Goal: Task Accomplishment & Management: Complete application form

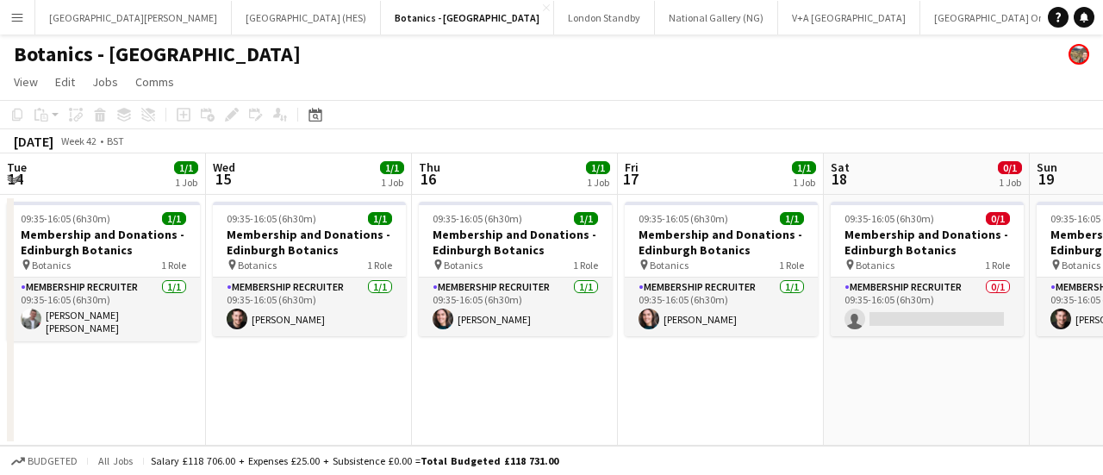
scroll to position [0, 448]
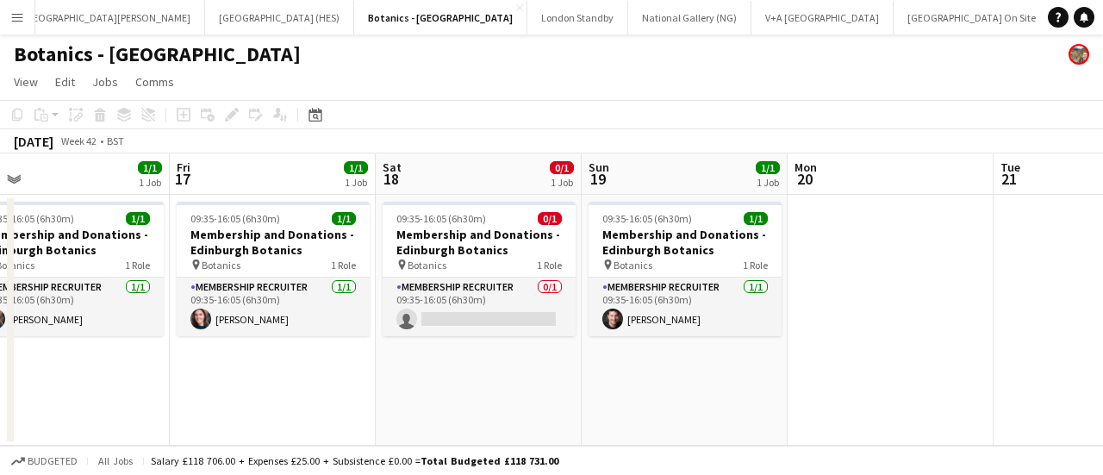
click at [7, 28] on button "Menu" at bounding box center [17, 17] width 34 height 34
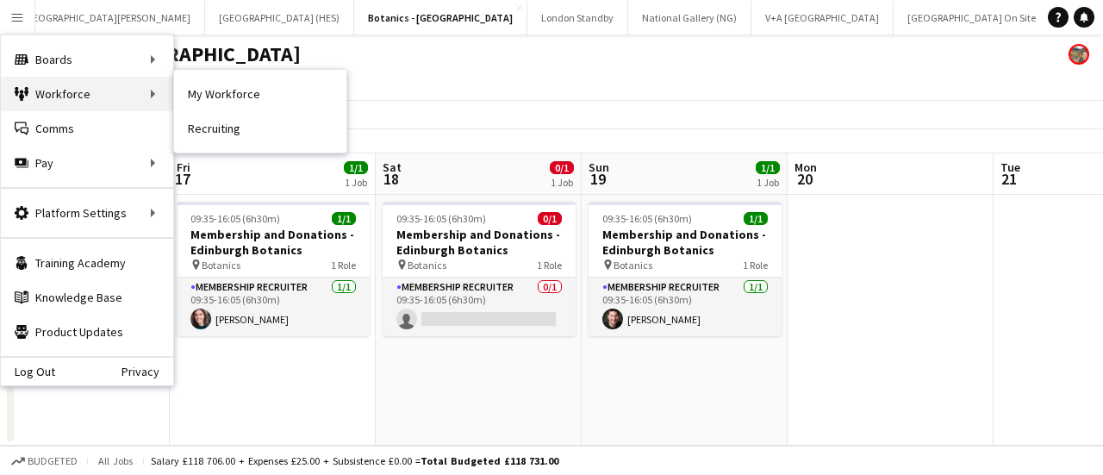
click at [60, 88] on div "Workforce Workforce" at bounding box center [87, 94] width 172 height 34
click at [284, 84] on link "My Workforce" at bounding box center [260, 94] width 172 height 34
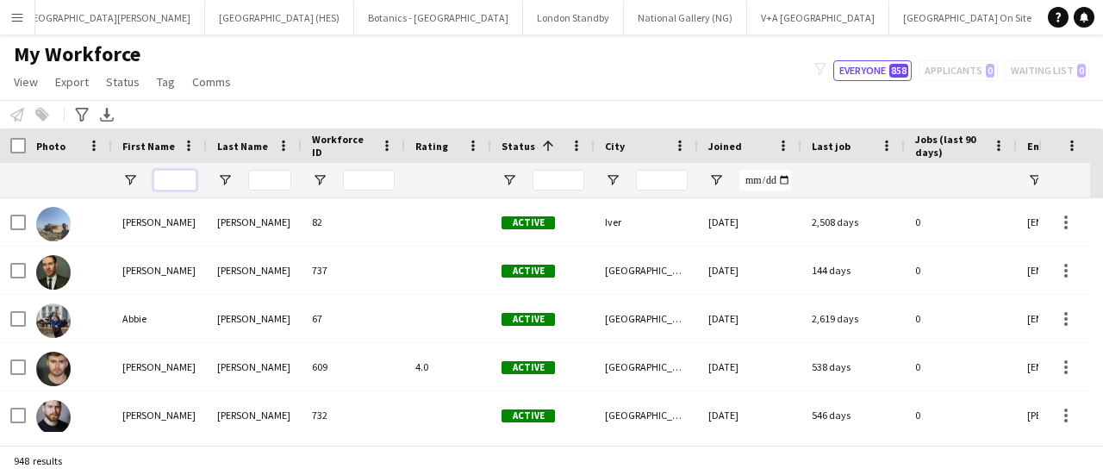
click at [165, 184] on input "First Name Filter Input" at bounding box center [174, 180] width 43 height 21
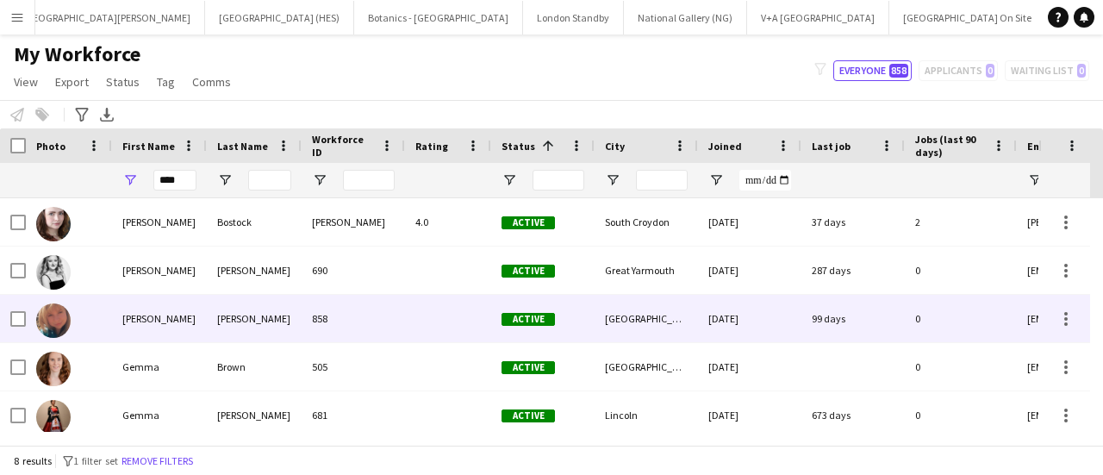
click at [243, 330] on div "[PERSON_NAME]" at bounding box center [254, 318] width 95 height 47
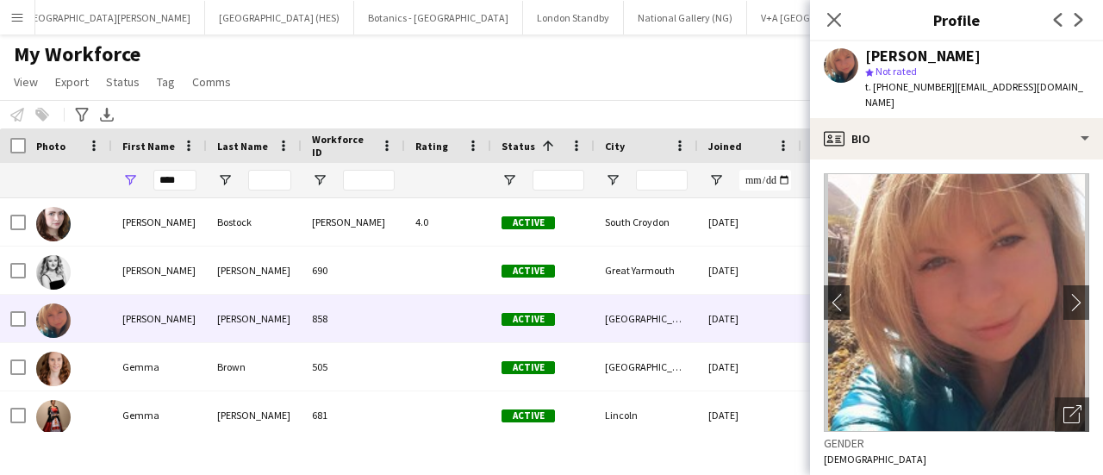
click at [985, 85] on span "| [EMAIL_ADDRESS][DOMAIN_NAME]" at bounding box center [974, 94] width 218 height 28
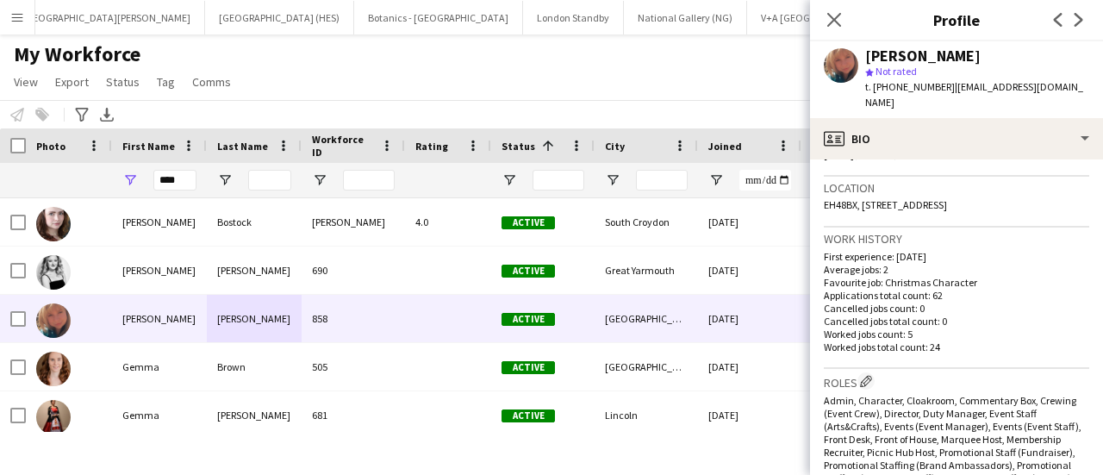
click at [921, 198] on span "EH48BX, [STREET_ADDRESS]" at bounding box center [885, 204] width 123 height 13
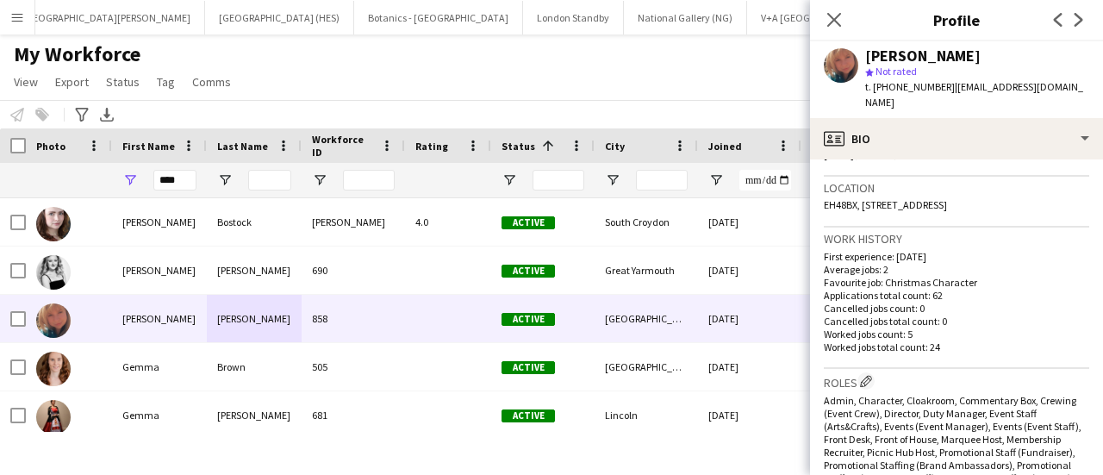
drag, startPoint x: 862, startPoint y: 190, endPoint x: 1100, endPoint y: 208, distance: 238.5
click at [1100, 208] on app-crew-profile-bio "chevron-left chevron-right Open photos pop-in Gender [DEMOGRAPHIC_DATA] Birthda…" at bounding box center [956, 316] width 293 height 315
copy span "[STREET_ADDRESS]"
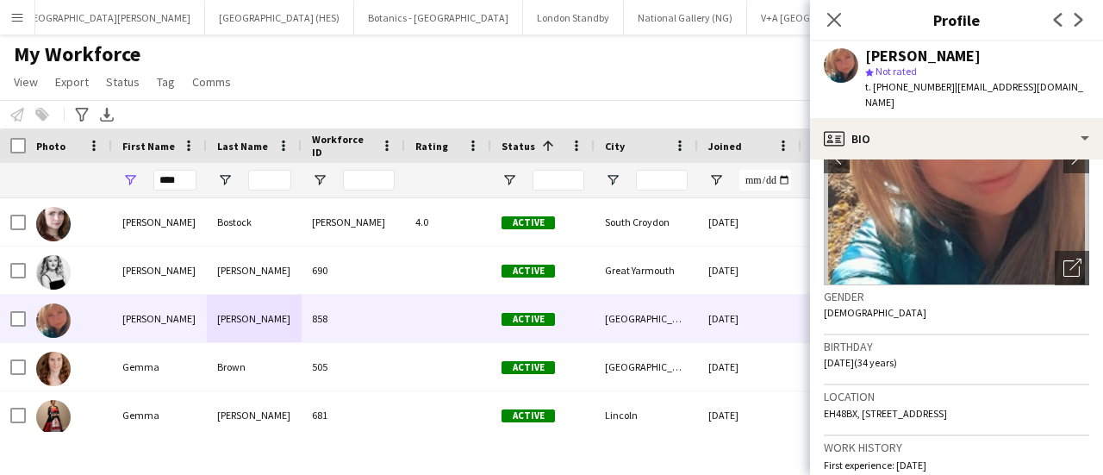
scroll to position [0, 0]
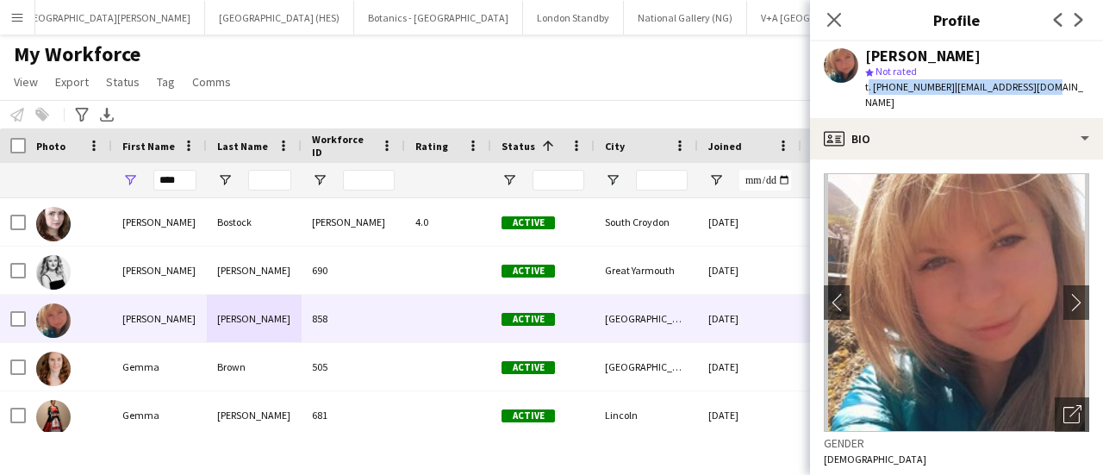
drag, startPoint x: 1067, startPoint y: 84, endPoint x: 867, endPoint y: 87, distance: 200.0
click at [867, 87] on app-profile-header "[PERSON_NAME] star Not rated t. [PHONE_NUMBER] | [EMAIL_ADDRESS][DOMAIN_NAME]" at bounding box center [956, 79] width 293 height 77
copy div "t. [PHONE_NUMBER] | [EMAIL_ADDRESS][DOMAIN_NAME]"
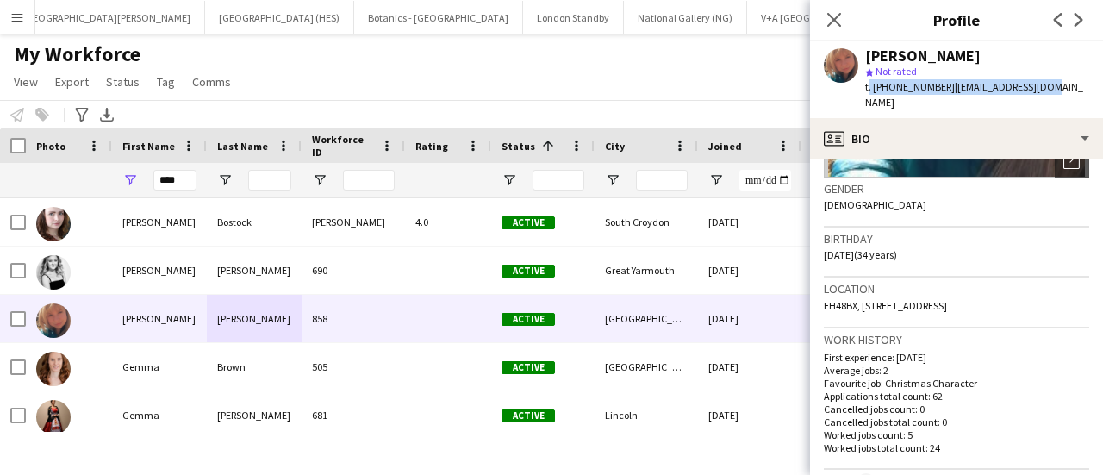
scroll to position [255, 0]
drag, startPoint x: 920, startPoint y: 242, endPoint x: 877, endPoint y: 241, distance: 42.2
click at [877, 241] on div "Birthday [DEMOGRAPHIC_DATA] (34 years)" at bounding box center [956, 252] width 265 height 50
drag, startPoint x: 869, startPoint y: 240, endPoint x: 821, endPoint y: 240, distance: 48.3
click at [821, 240] on app-crew-profile-bio "chevron-left chevron-right Open photos pop-in Gender [DEMOGRAPHIC_DATA] Birthda…" at bounding box center [956, 316] width 293 height 315
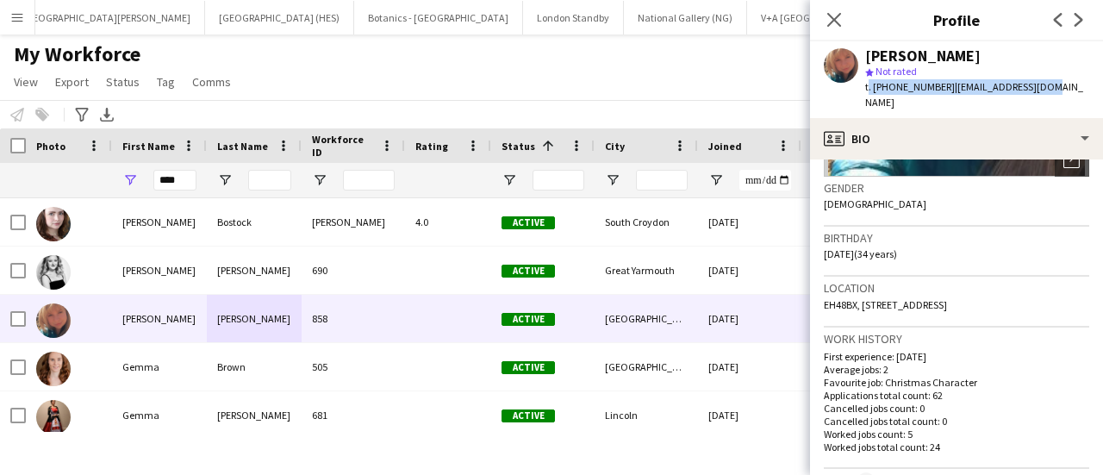
copy span "[DATE]"
click at [170, 171] on input "****" at bounding box center [174, 180] width 43 height 21
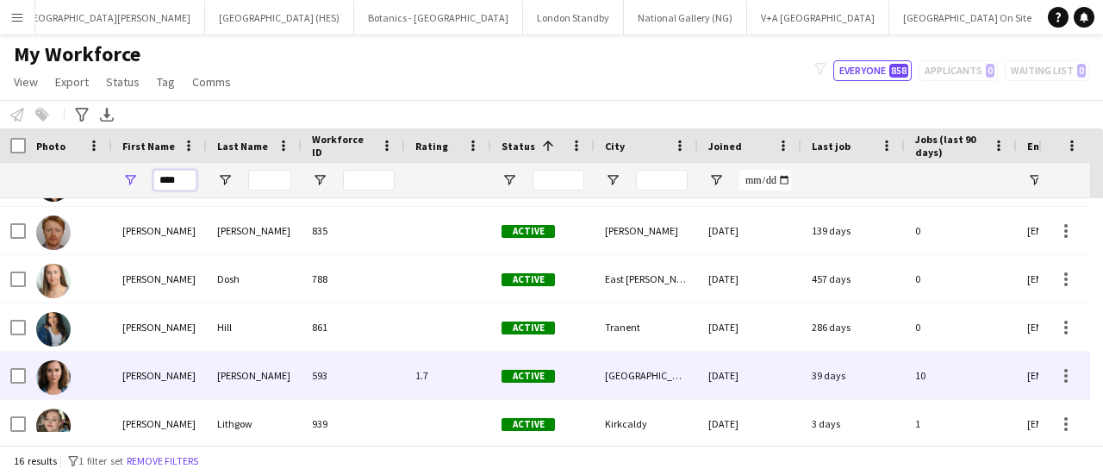
scroll to position [338, 0]
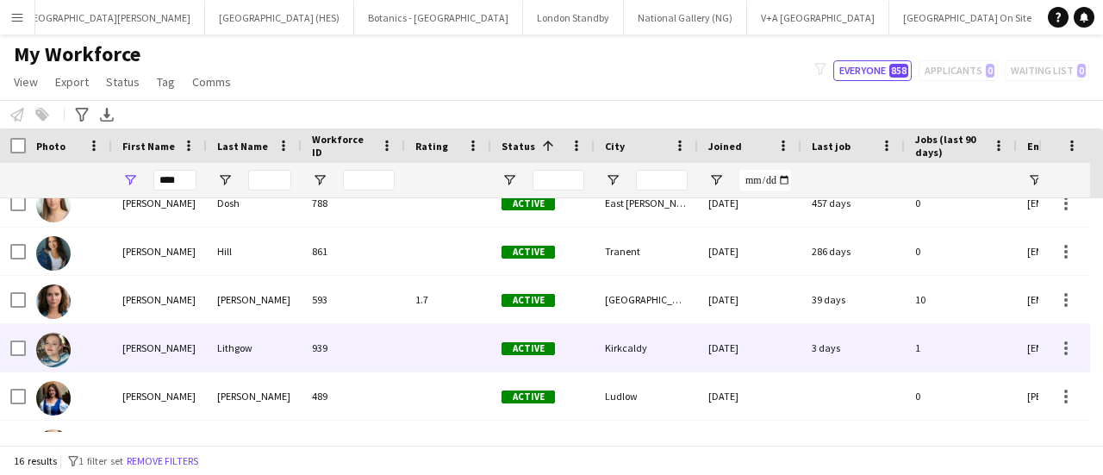
click at [203, 333] on div "[PERSON_NAME]" at bounding box center [159, 347] width 95 height 47
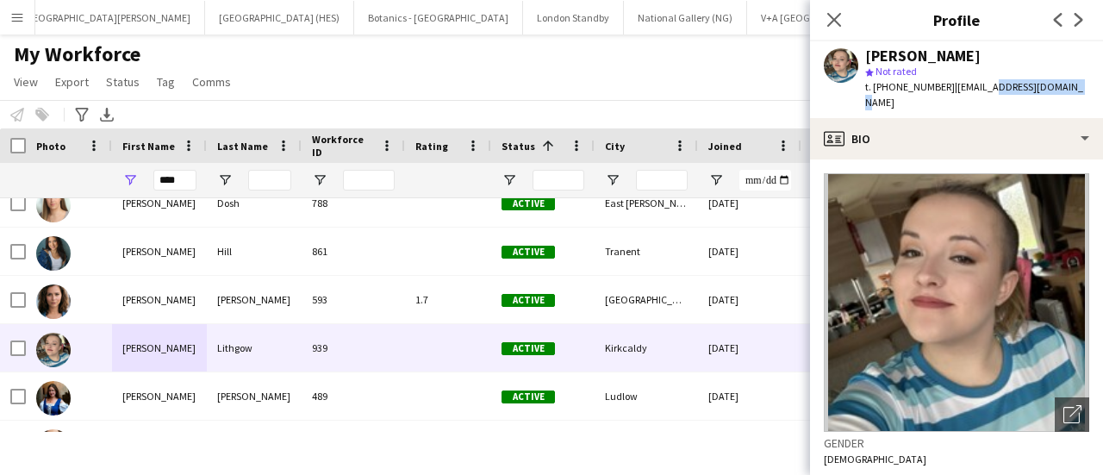
drag, startPoint x: 1071, startPoint y: 82, endPoint x: 977, endPoint y: 90, distance: 93.4
click at [977, 90] on div "[PERSON_NAME] star Not rated t. [PHONE_NUMBER] | [EMAIL_ADDRESS][DOMAIN_NAME]" at bounding box center [956, 79] width 293 height 77
click at [977, 90] on span "| [EMAIL_ADDRESS][DOMAIN_NAME]" at bounding box center [974, 94] width 218 height 28
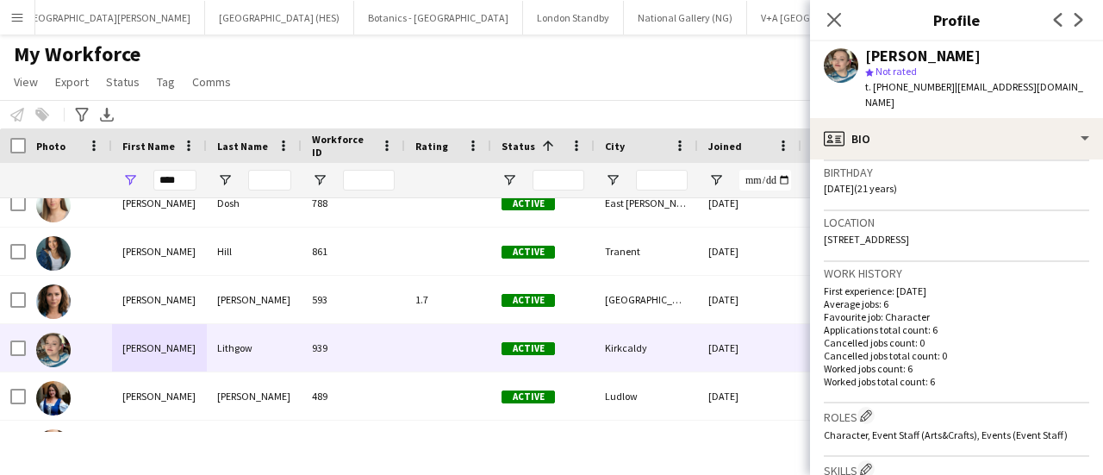
click at [909, 233] on span "[STREET_ADDRESS]" at bounding box center [866, 239] width 85 height 13
copy span "[STREET_ADDRESS]"
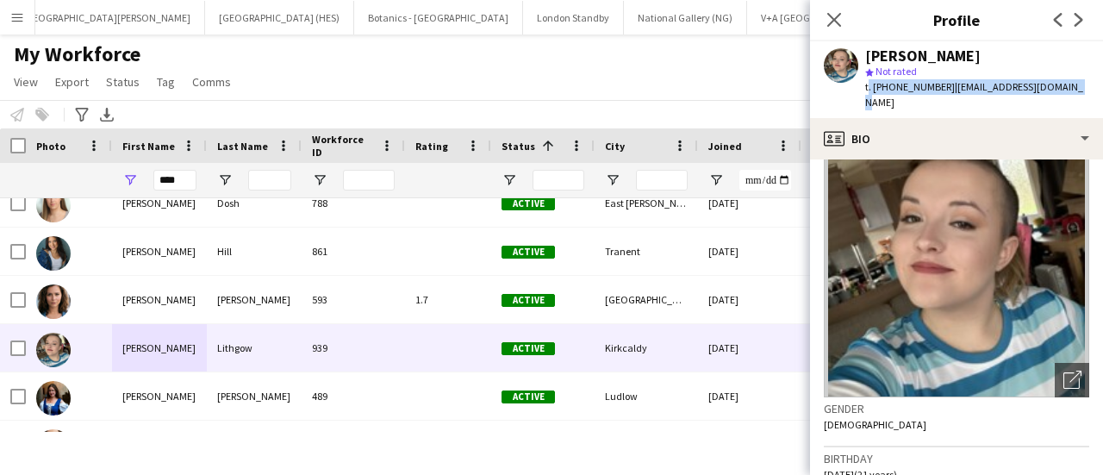
drag, startPoint x: 1064, startPoint y: 86, endPoint x: 865, endPoint y: 86, distance: 198.3
click at [865, 86] on div "t. [PHONE_NUMBER] | [EMAIL_ADDRESS][DOMAIN_NAME]" at bounding box center [977, 94] width 224 height 31
copy div "t. [PHONE_NUMBER] | [EMAIL_ADDRESS][DOMAIN_NAME]"
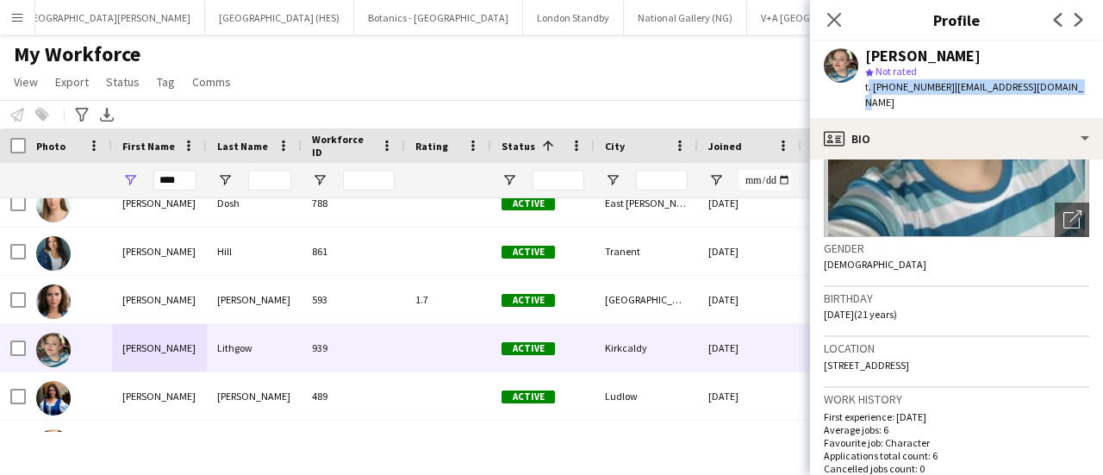
drag, startPoint x: 869, startPoint y: 299, endPoint x: 821, endPoint y: 303, distance: 47.5
click at [821, 303] on app-crew-profile-bio "Open photos pop-in Gender [DEMOGRAPHIC_DATA] Birthday [DEMOGRAPHIC_DATA] (21 ye…" at bounding box center [956, 316] width 293 height 315
copy span "[DATE]"
click at [163, 178] on input "****" at bounding box center [174, 180] width 43 height 21
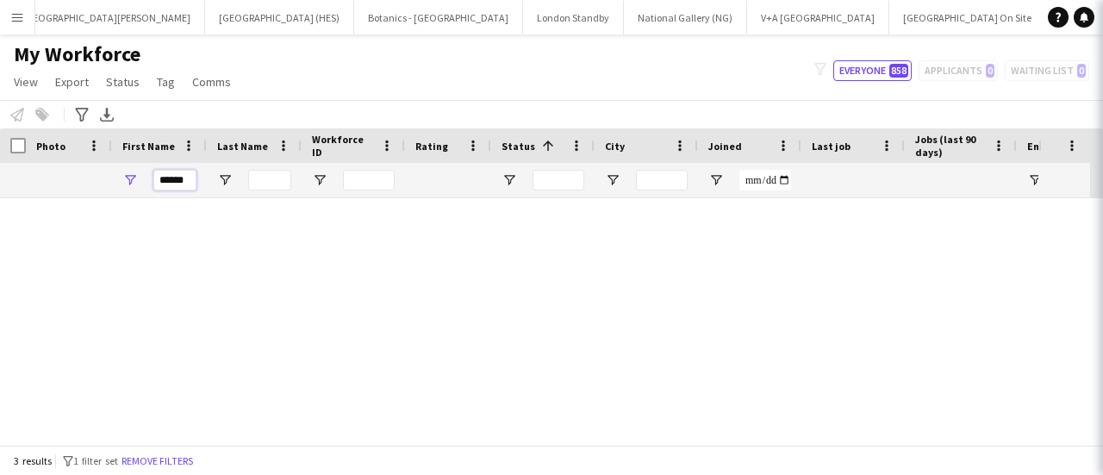
scroll to position [0, 0]
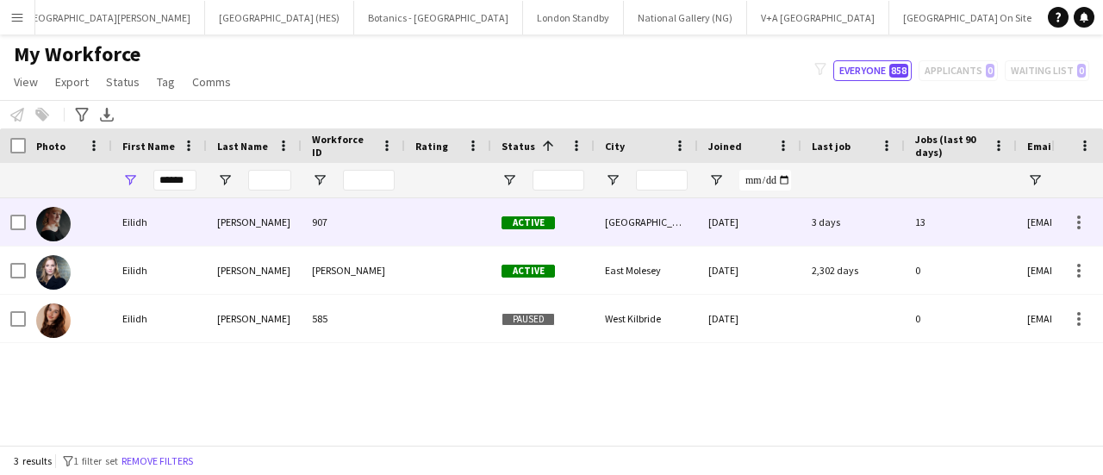
click at [225, 230] on div "[PERSON_NAME]" at bounding box center [254, 221] width 95 height 47
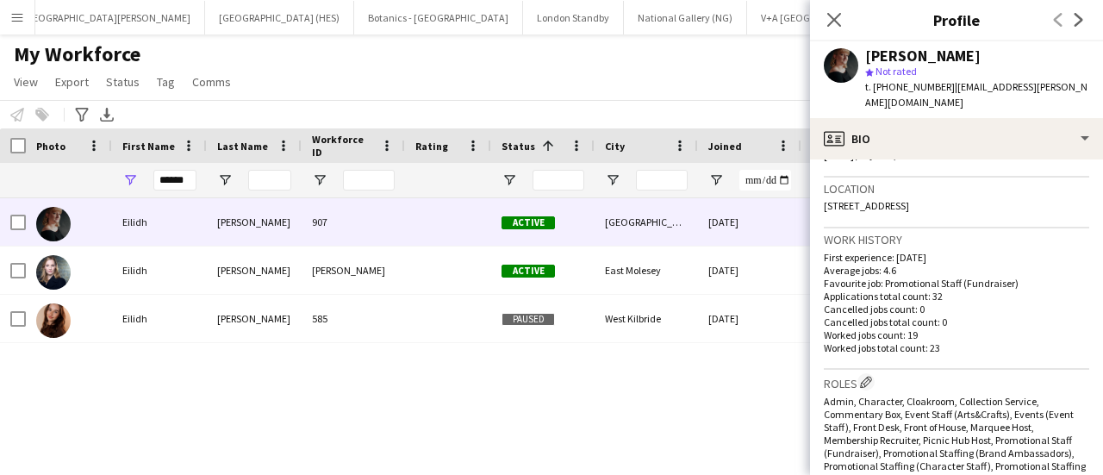
scroll to position [312, 0]
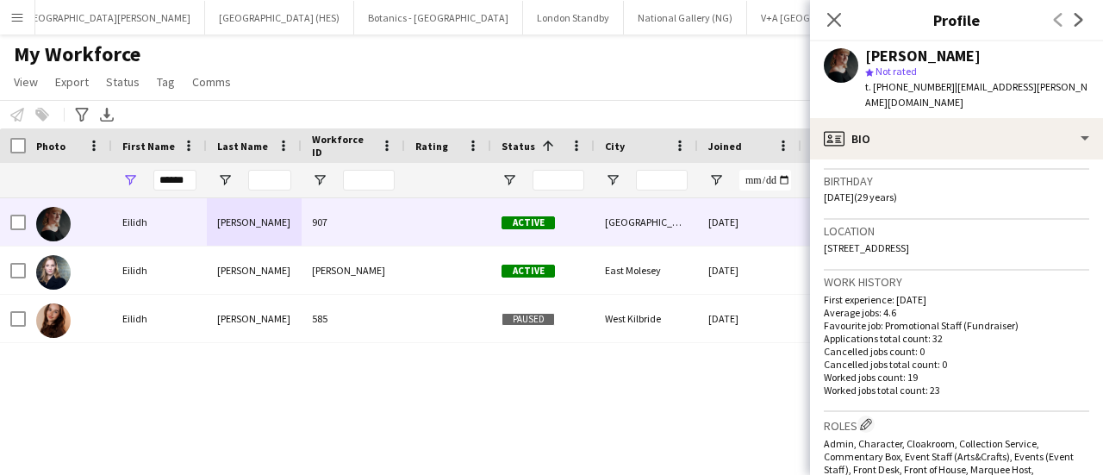
click at [879, 241] on span "[STREET_ADDRESS]" at bounding box center [866, 247] width 85 height 13
copy span "[STREET_ADDRESS]"
click at [1079, 86] on div "[PERSON_NAME] star Not rated t. [PHONE_NUMBER] | [EMAIL_ADDRESS][PERSON_NAME][D…" at bounding box center [956, 79] width 293 height 77
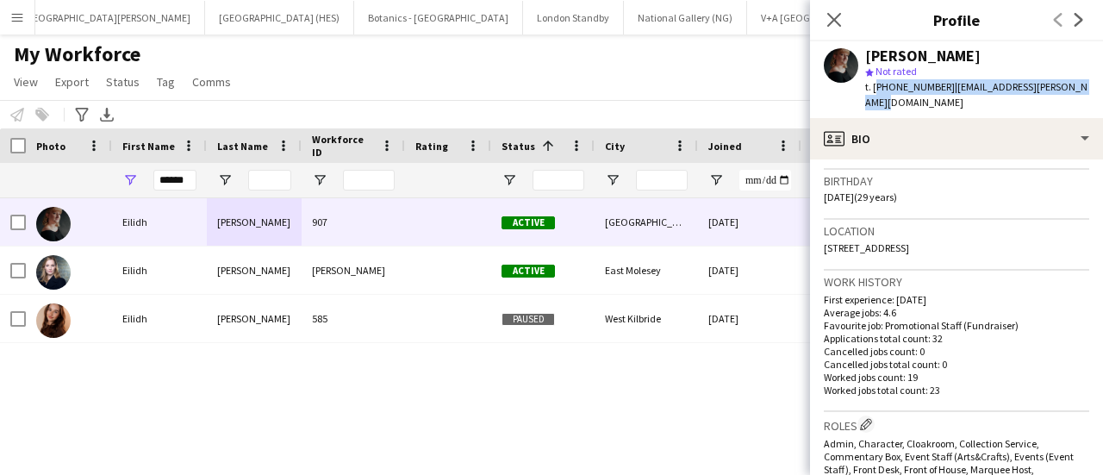
drag, startPoint x: 1075, startPoint y: 87, endPoint x: 873, endPoint y: 94, distance: 201.8
click at [873, 94] on div "t. [PHONE_NUMBER] | [EMAIL_ADDRESS][PERSON_NAME][DOMAIN_NAME]" at bounding box center [977, 94] width 224 height 31
copy div "[PHONE_NUMBER] | [EMAIL_ADDRESS][PERSON_NAME][DOMAIN_NAME]"
drag, startPoint x: 870, startPoint y: 180, endPoint x: 816, endPoint y: 189, distance: 54.1
click at [816, 189] on app-crew-profile-bio "Open photos pop-in Gender [DEMOGRAPHIC_DATA] Birthday [DEMOGRAPHIC_DATA] (29 ye…" at bounding box center [956, 316] width 293 height 315
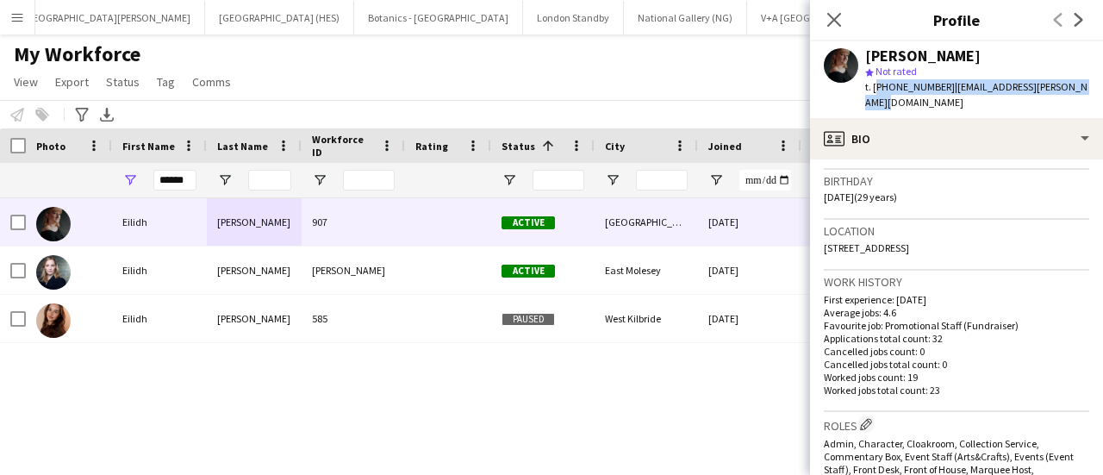
copy span "[DATE]"
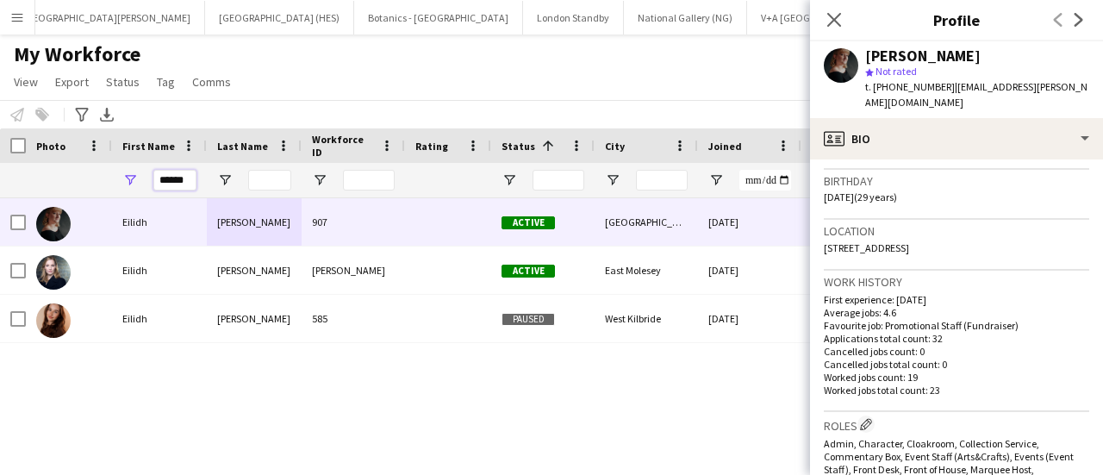
click at [173, 178] on input "******" at bounding box center [174, 180] width 43 height 21
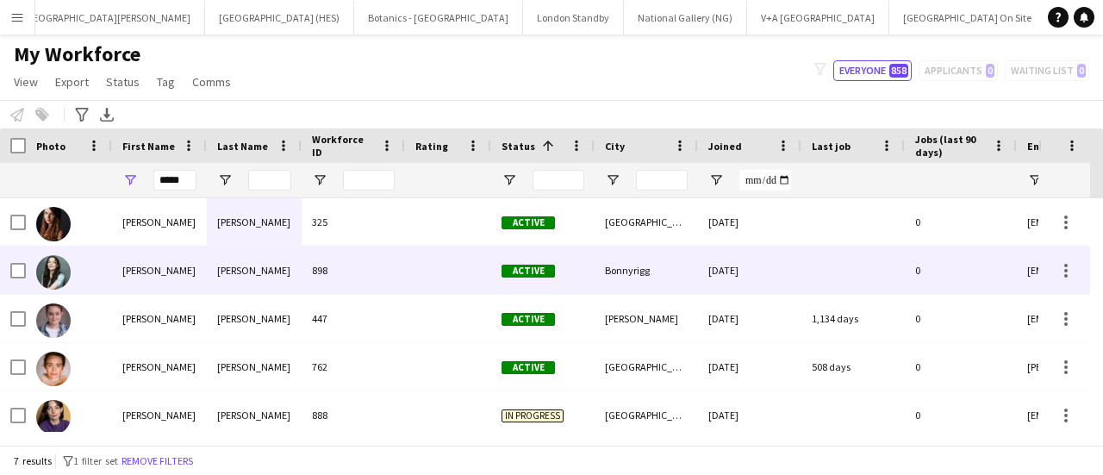
click at [201, 277] on div "[PERSON_NAME]" at bounding box center [159, 270] width 95 height 47
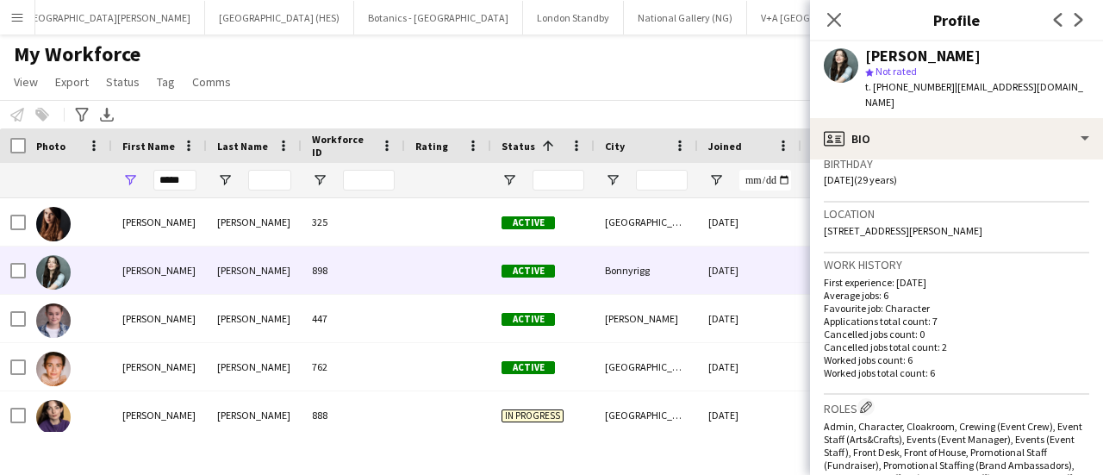
scroll to position [272, 0]
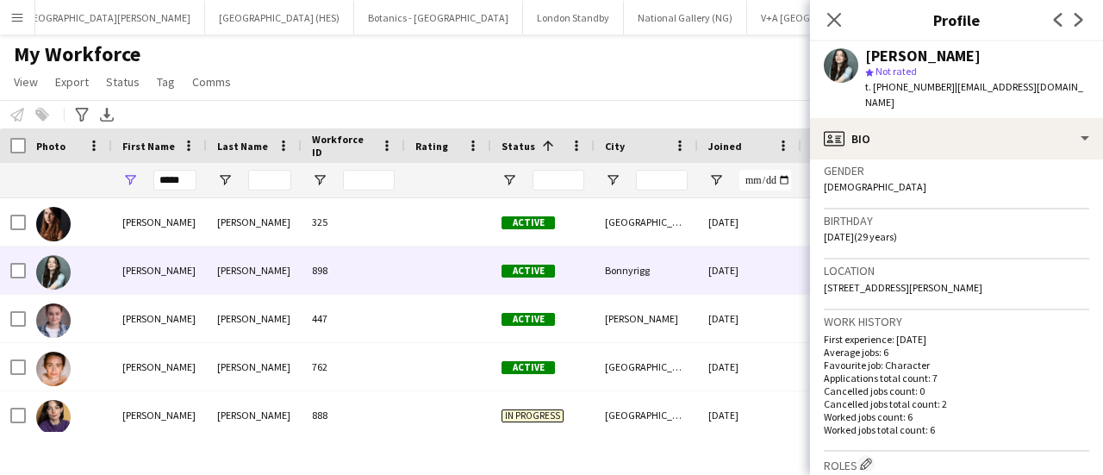
click at [947, 292] on span "[STREET_ADDRESS][PERSON_NAME]" at bounding box center [903, 287] width 159 height 13
copy span "[STREET_ADDRESS][PERSON_NAME]"
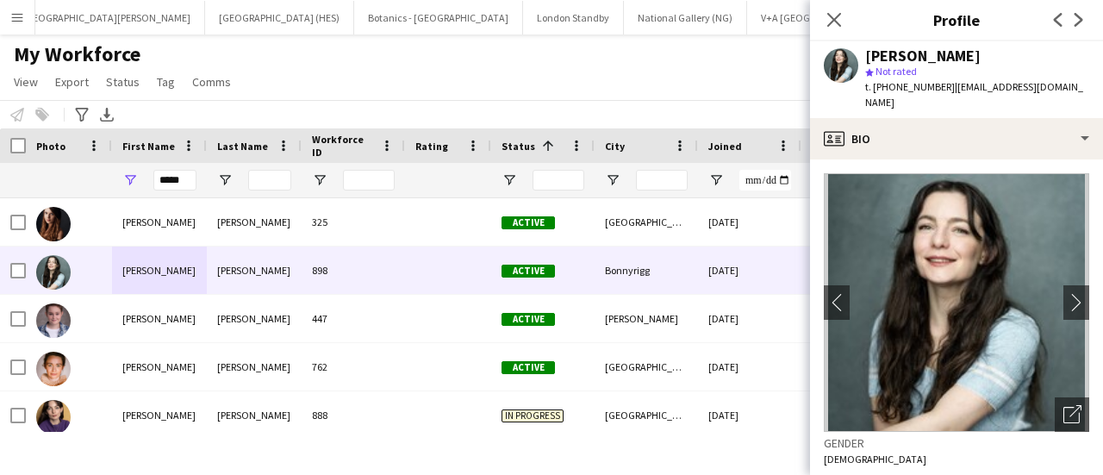
drag, startPoint x: 874, startPoint y: 87, endPoint x: 915, endPoint y: 103, distance: 44.2
click at [915, 103] on div "t. [PHONE_NUMBER] | [EMAIL_ADDRESS][DOMAIN_NAME]" at bounding box center [977, 94] width 224 height 31
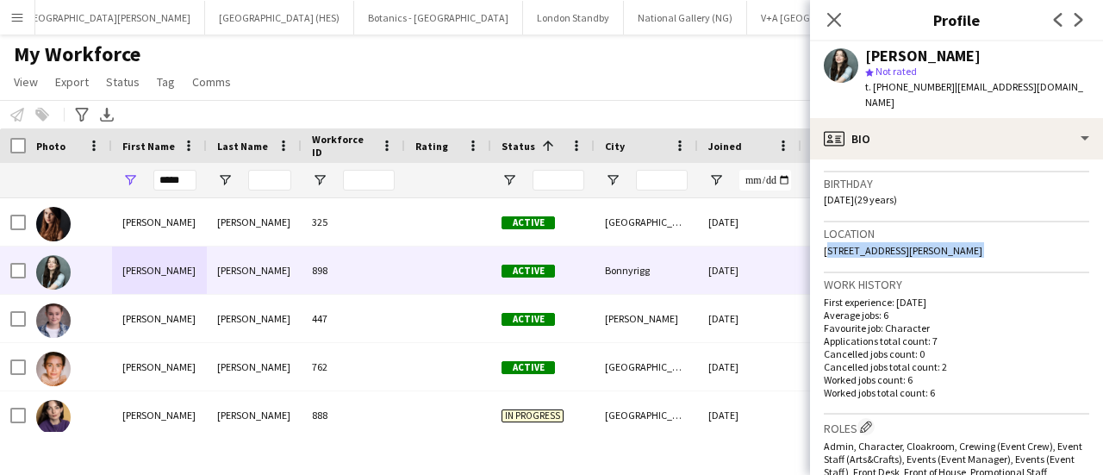
scroll to position [310, 0]
drag, startPoint x: 870, startPoint y: 197, endPoint x: 819, endPoint y: 201, distance: 51.0
click at [819, 201] on app-crew-profile-bio "chevron-left chevron-right Open photos pop-in Gender [DEMOGRAPHIC_DATA] Birthda…" at bounding box center [956, 316] width 293 height 315
click at [178, 172] on input "*****" at bounding box center [174, 180] width 43 height 21
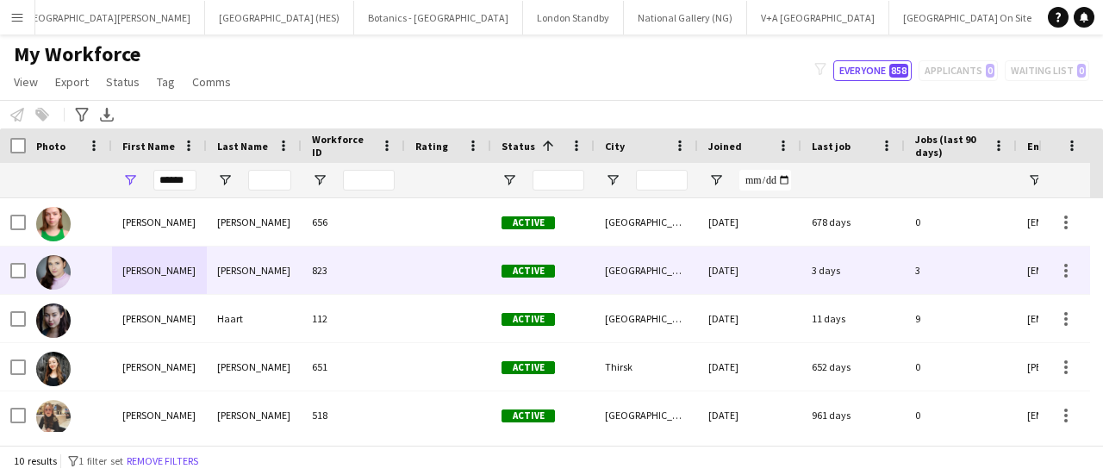
click at [189, 265] on div "[PERSON_NAME]" at bounding box center [159, 270] width 95 height 47
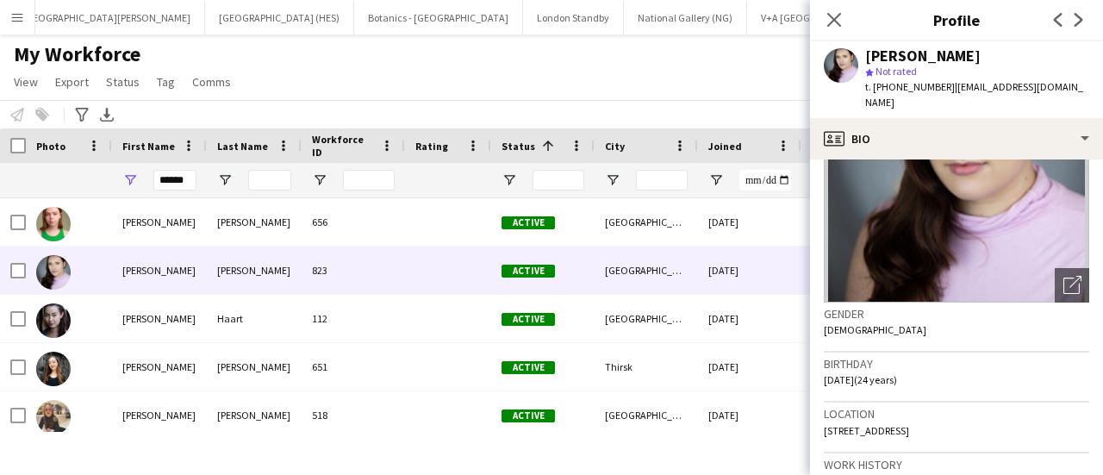
scroll to position [259, 0]
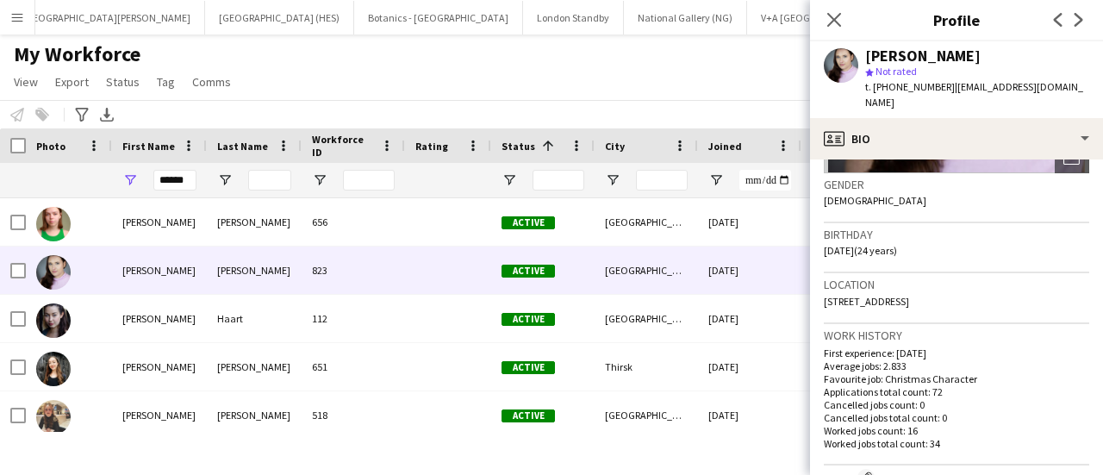
click at [909, 295] on span "[STREET_ADDRESS]" at bounding box center [866, 301] width 85 height 13
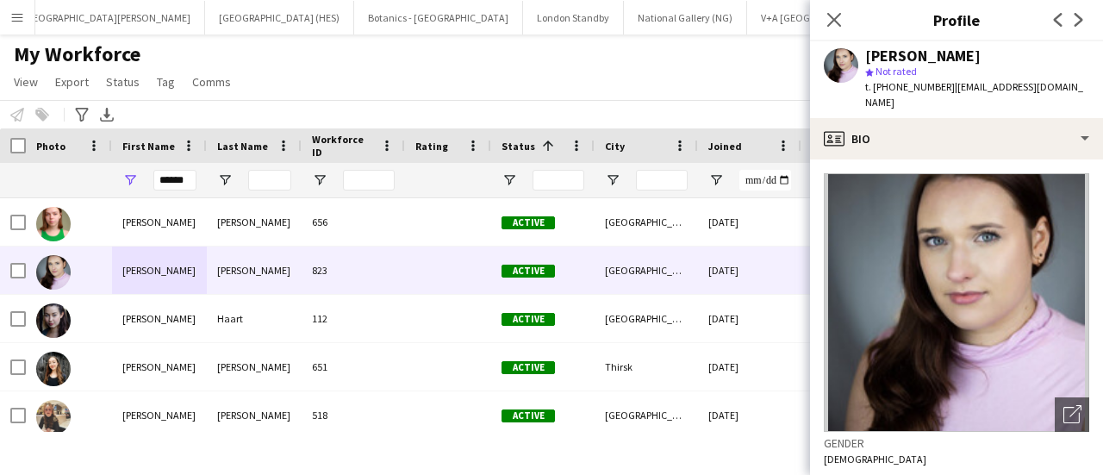
click at [908, 87] on span "t. [PHONE_NUMBER]" at bounding box center [910, 86] width 90 height 13
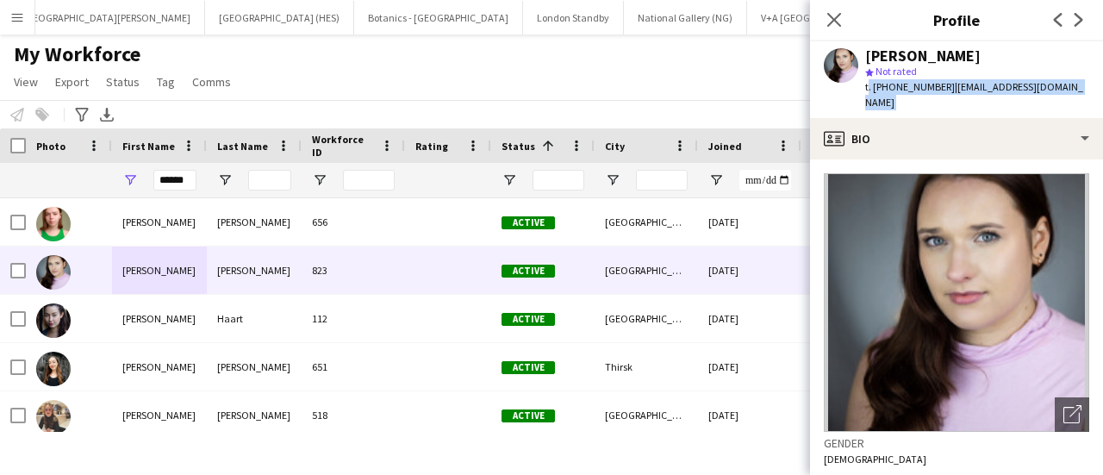
click at [908, 87] on span "t. [PHONE_NUMBER]" at bounding box center [910, 86] width 90 height 13
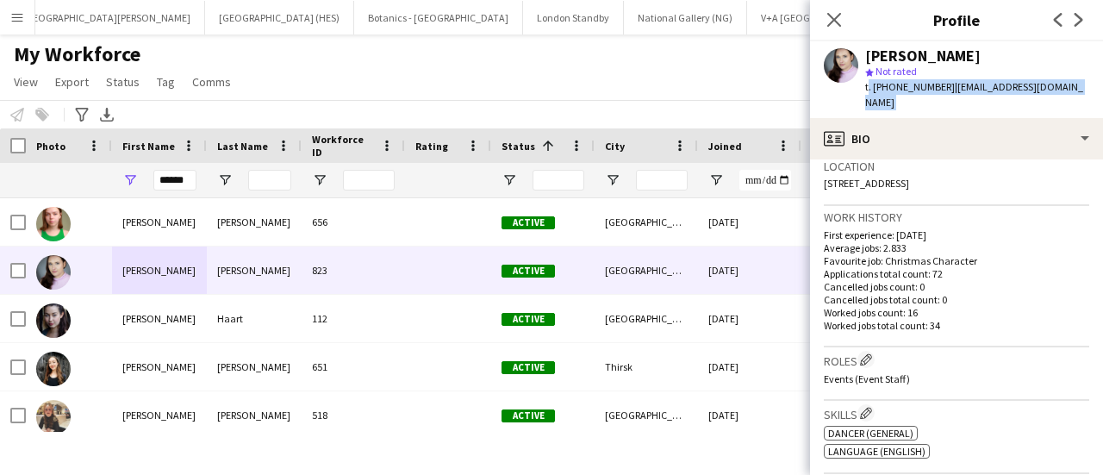
scroll to position [322, 0]
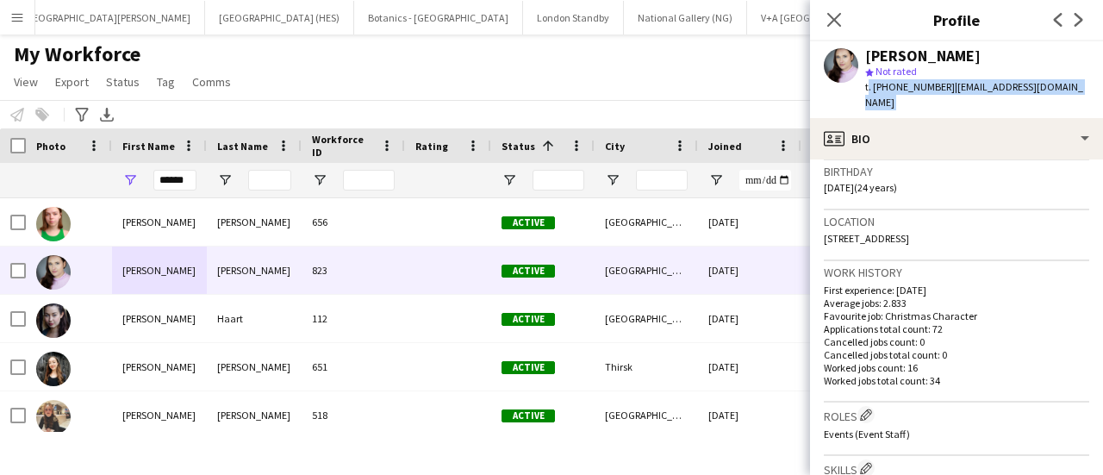
drag, startPoint x: 871, startPoint y: 173, endPoint x: 826, endPoint y: 172, distance: 44.9
click at [826, 181] on span "[DATE] (24 years)" at bounding box center [860, 187] width 73 height 13
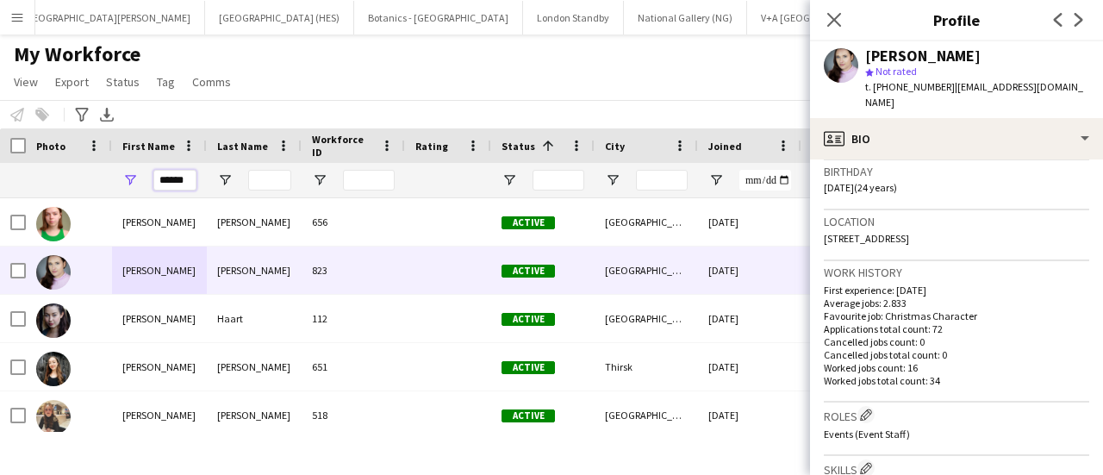
click at [173, 184] on input "******" at bounding box center [174, 180] width 43 height 21
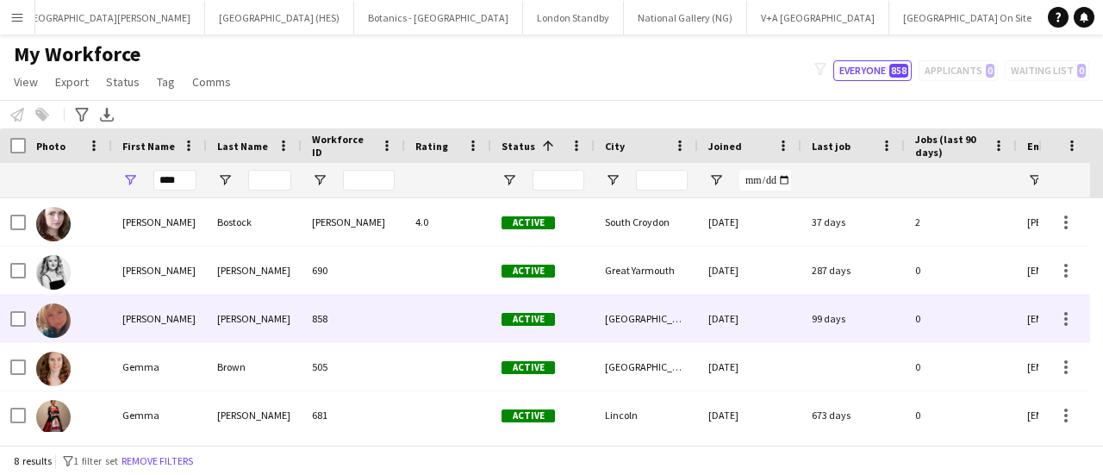
click at [228, 328] on div "[PERSON_NAME]" at bounding box center [254, 318] width 95 height 47
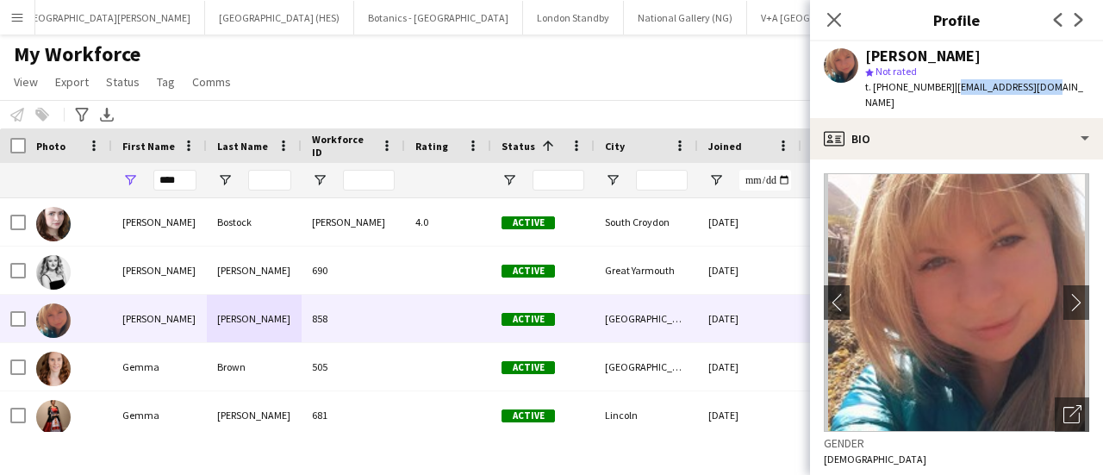
drag, startPoint x: 1049, startPoint y: 85, endPoint x: 952, endPoint y: 93, distance: 97.7
click at [952, 93] on div "[PERSON_NAME] star Not rated t. [PHONE_NUMBER] | [EMAIL_ADDRESS][DOMAIN_NAME]" at bounding box center [956, 79] width 293 height 77
click at [174, 184] on input "****" at bounding box center [174, 180] width 43 height 21
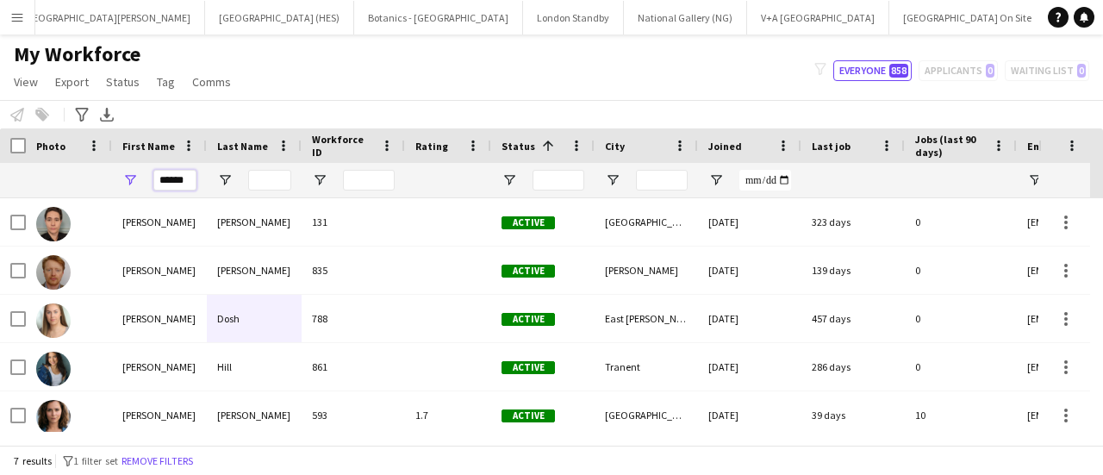
scroll to position [103, 0]
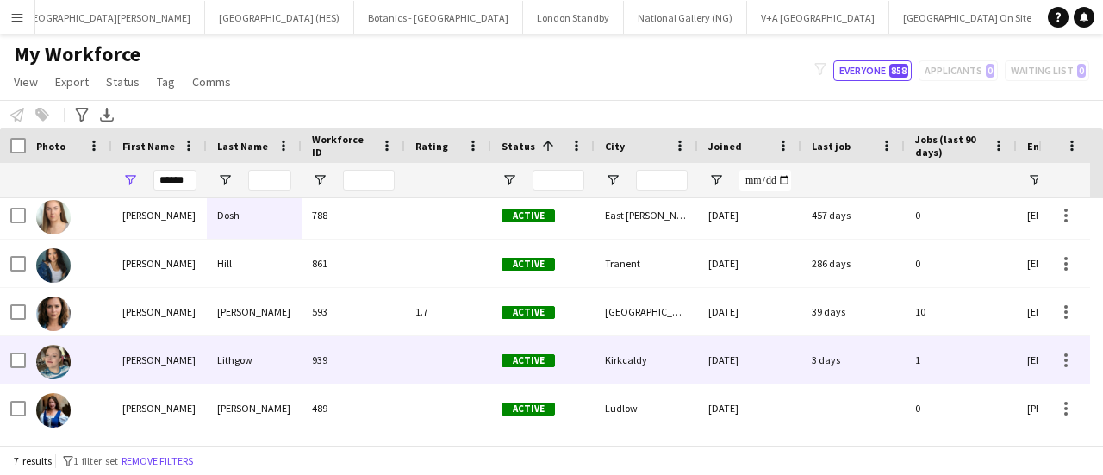
click at [264, 363] on div "Lithgow" at bounding box center [254, 359] width 95 height 47
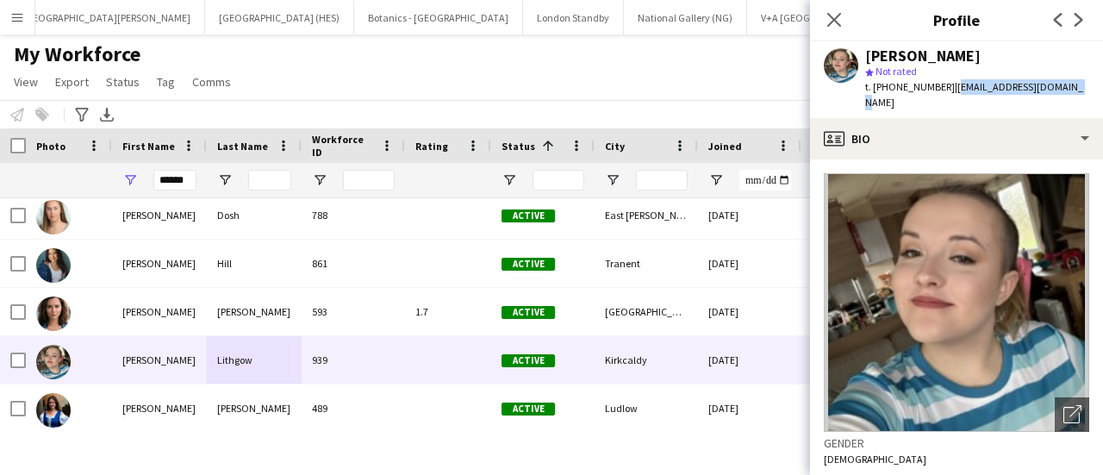
drag, startPoint x: 952, startPoint y: 91, endPoint x: 1071, endPoint y: 87, distance: 119.9
click at [1071, 87] on div "[PERSON_NAME] star Not rated t. [PHONE_NUMBER] | [EMAIL_ADDRESS][DOMAIN_NAME]" at bounding box center [956, 79] width 293 height 77
click at [172, 189] on input "******" at bounding box center [174, 180] width 43 height 21
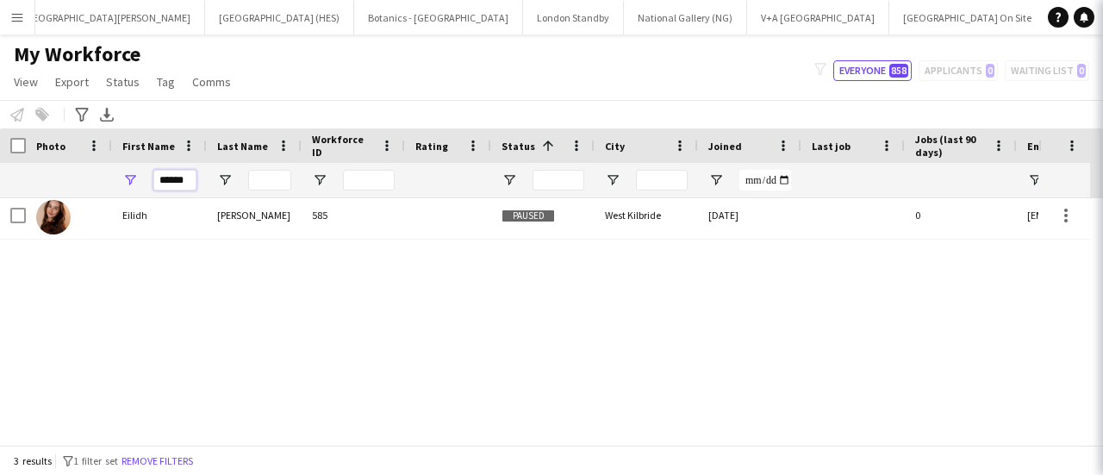
scroll to position [0, 0]
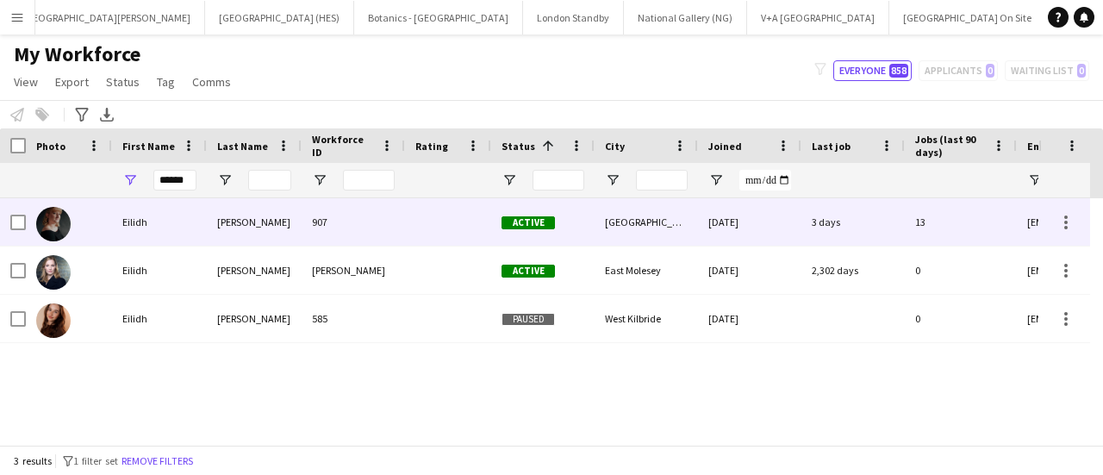
click at [157, 245] on div "Eilidh" at bounding box center [159, 221] width 95 height 47
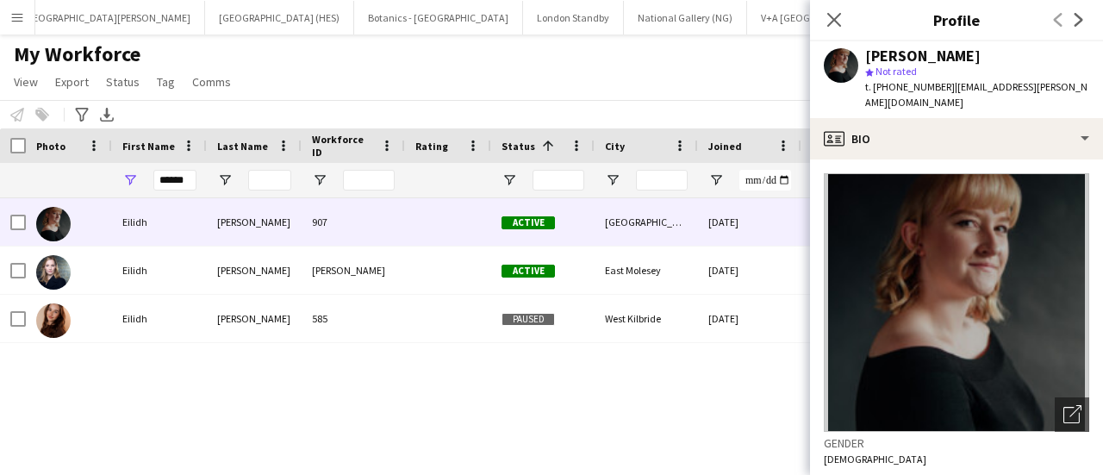
click at [1022, 84] on span "| [EMAIL_ADDRESS][PERSON_NAME][DOMAIN_NAME]" at bounding box center [976, 94] width 222 height 28
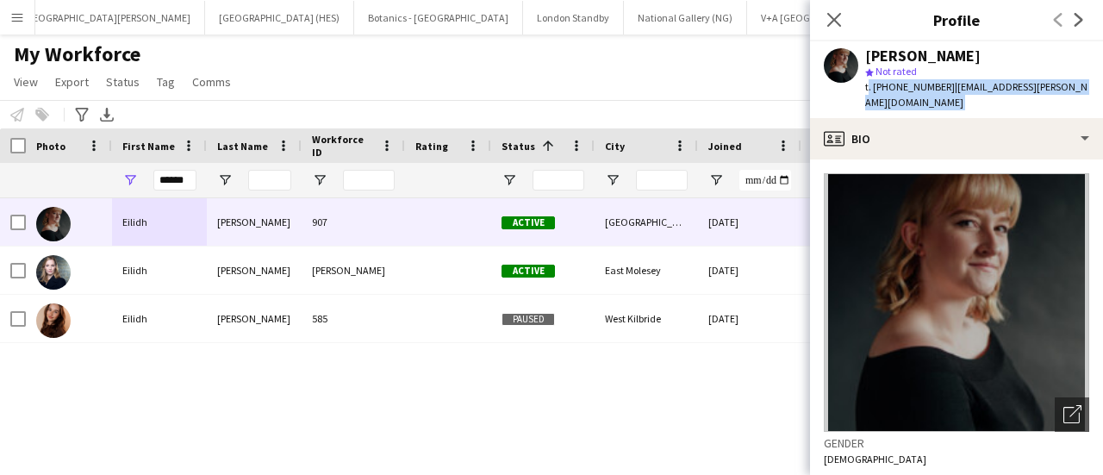
click at [1022, 84] on span "| [EMAIL_ADDRESS][PERSON_NAME][DOMAIN_NAME]" at bounding box center [976, 94] width 222 height 28
click at [1079, 82] on div "[PERSON_NAME] star Not rated t. [PHONE_NUMBER] | [EMAIL_ADDRESS][PERSON_NAME][D…" at bounding box center [956, 79] width 293 height 77
drag, startPoint x: 1078, startPoint y: 85, endPoint x: 946, endPoint y: 96, distance: 132.3
click at [946, 96] on div "[PERSON_NAME] star Not rated t. [PHONE_NUMBER] | [EMAIL_ADDRESS][PERSON_NAME][D…" at bounding box center [956, 79] width 293 height 77
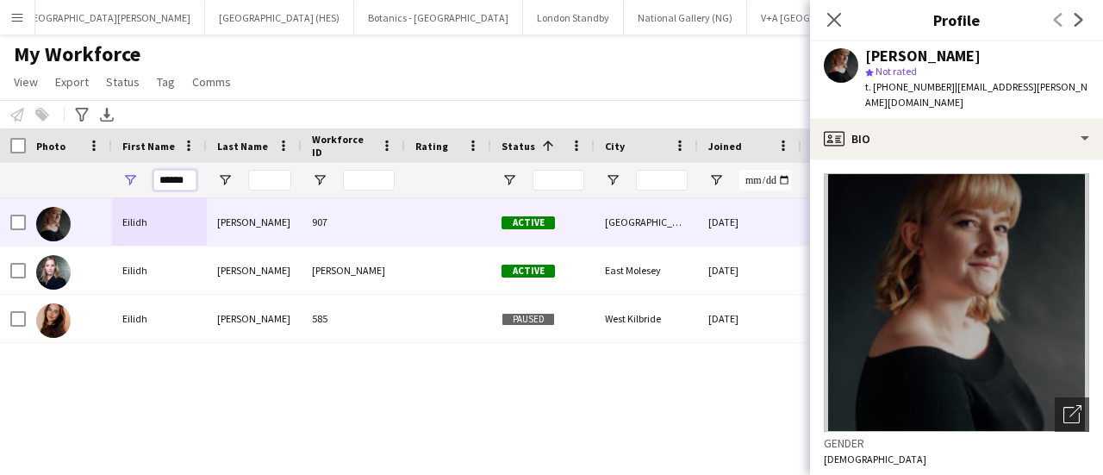
click at [183, 184] on input "******" at bounding box center [174, 180] width 43 height 21
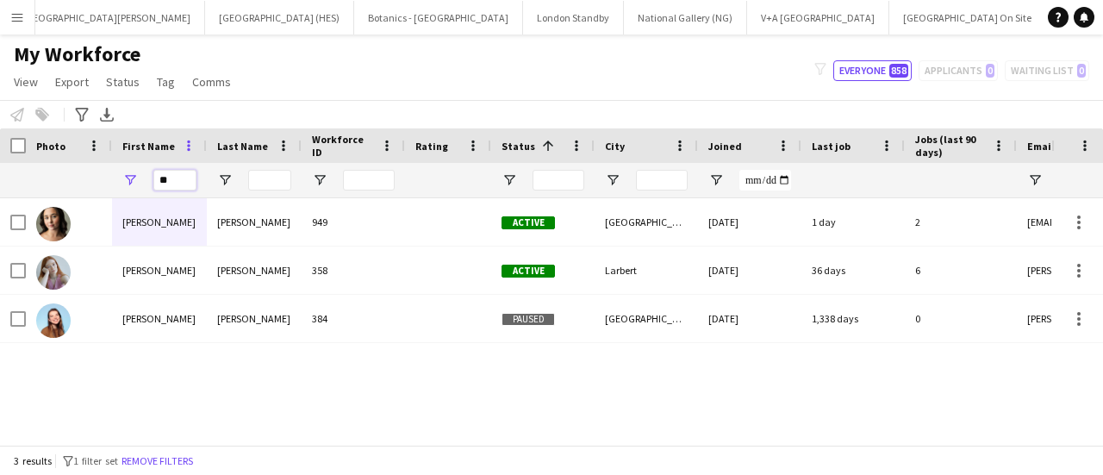
type input "*"
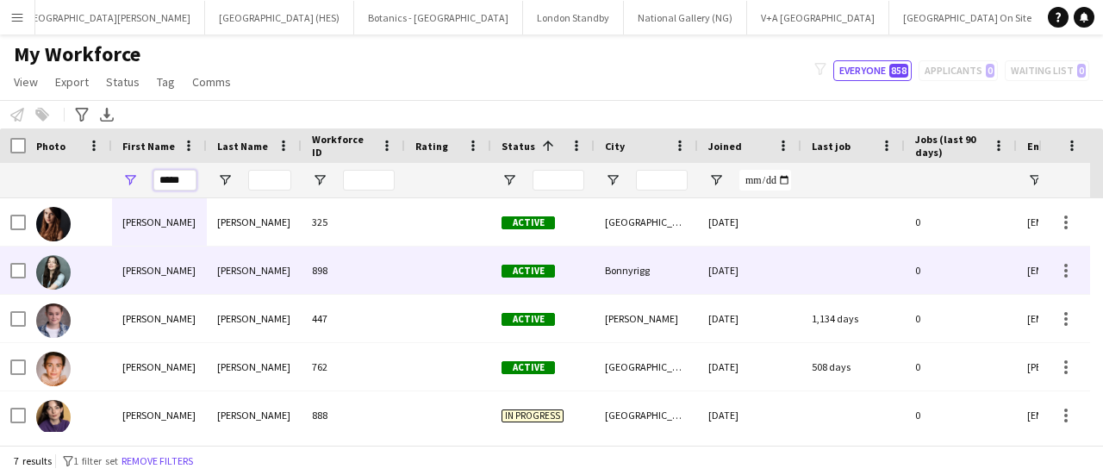
type input "*****"
click at [197, 254] on div "[PERSON_NAME]" at bounding box center [159, 270] width 95 height 47
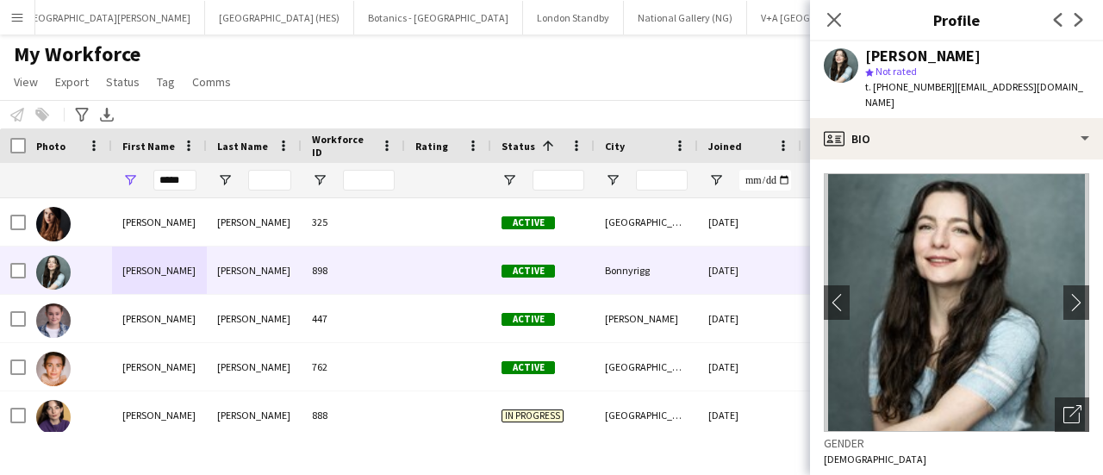
click at [945, 85] on span "| [PERSON_NAME][EMAIL_ADDRESS][DOMAIN_NAME]" at bounding box center [974, 94] width 218 height 28
drag, startPoint x: 946, startPoint y: 85, endPoint x: 951, endPoint y: 96, distance: 11.2
click at [951, 96] on div "t. [PHONE_NUMBER] | [EMAIL_ADDRESS][DOMAIN_NAME]" at bounding box center [977, 94] width 224 height 31
click at [360, 72] on div "My Workforce View Views Default view New view Update view Delete view Edit name…" at bounding box center [551, 70] width 1103 height 59
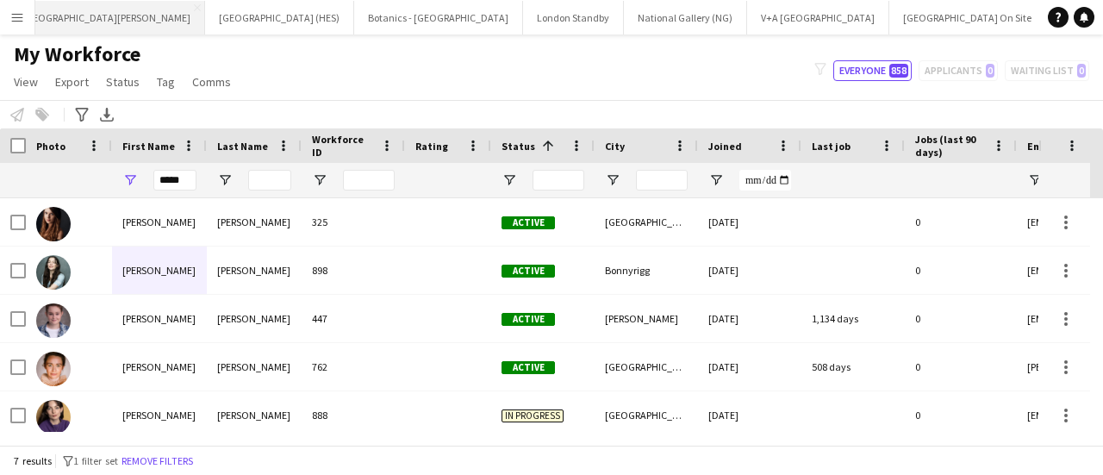
click at [78, 16] on button "[GEOGRAPHIC_DATA][PERSON_NAME] [GEOGRAPHIC_DATA] Close" at bounding box center [107, 18] width 197 height 34
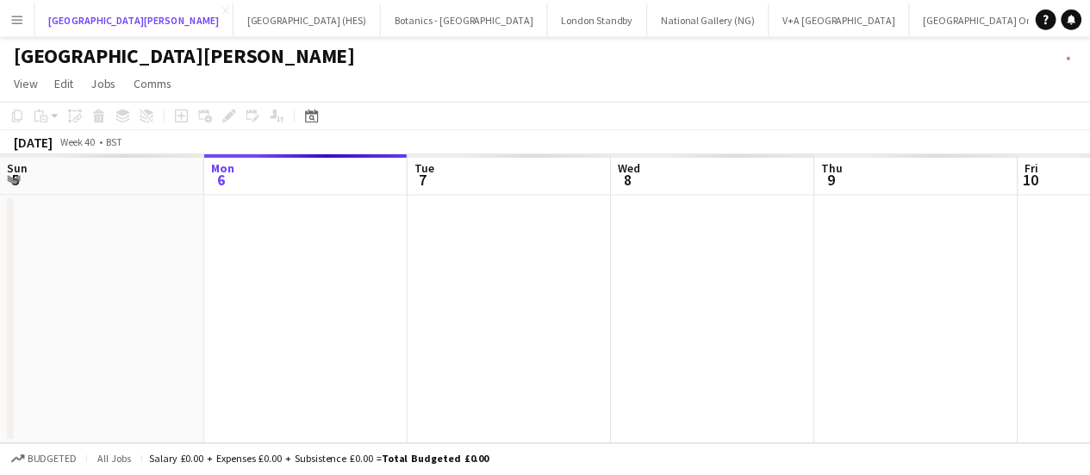
scroll to position [0, 582]
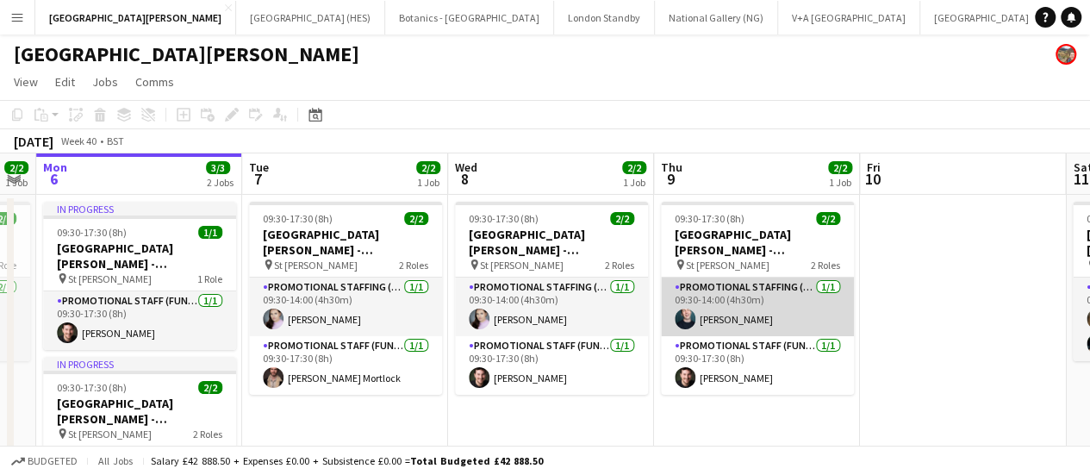
click at [763, 321] on app-card-role "Promotional Staffing (Promotional Staff) [DATE] 09:30-14:00 (4h30m) [PERSON_NAM…" at bounding box center [757, 307] width 193 height 59
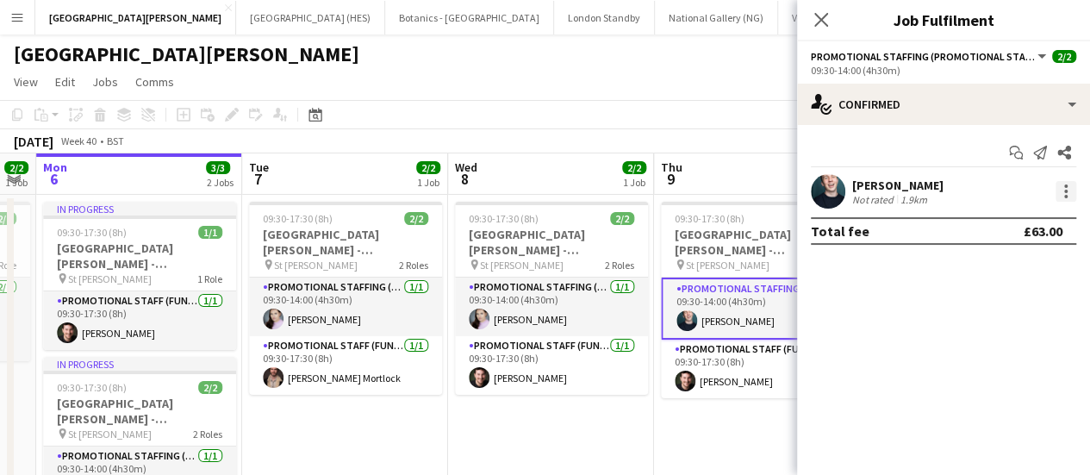
click at [1071, 187] on div at bounding box center [1066, 191] width 21 height 21
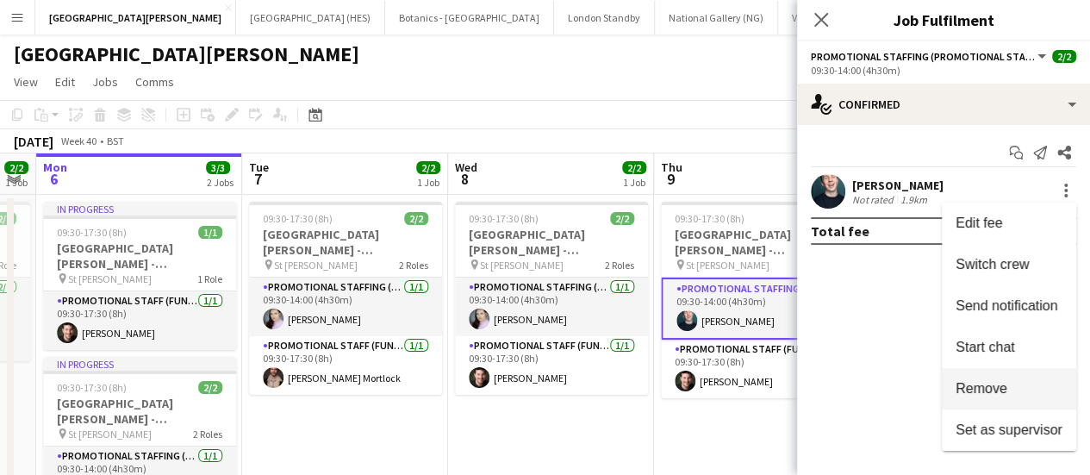
click at [983, 390] on span "Remove" at bounding box center [982, 388] width 52 height 15
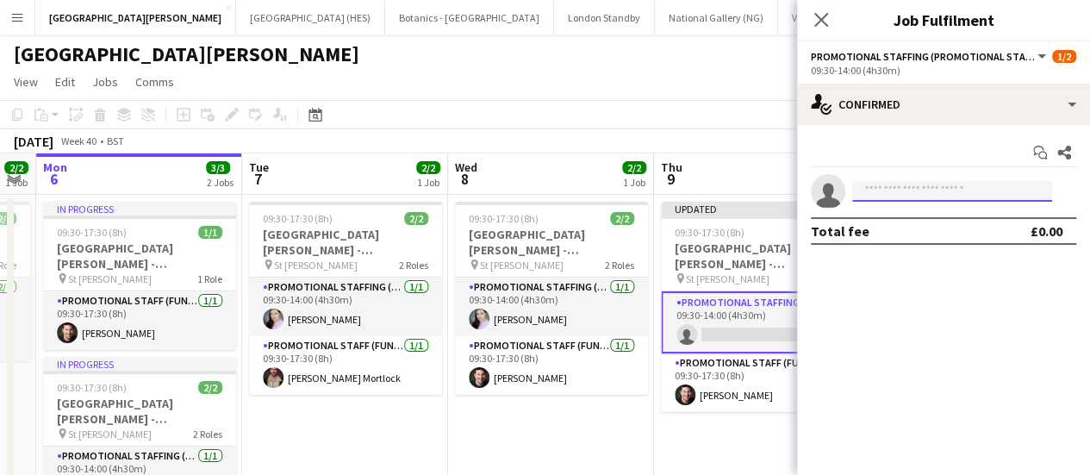
click at [946, 191] on input at bounding box center [952, 191] width 200 height 21
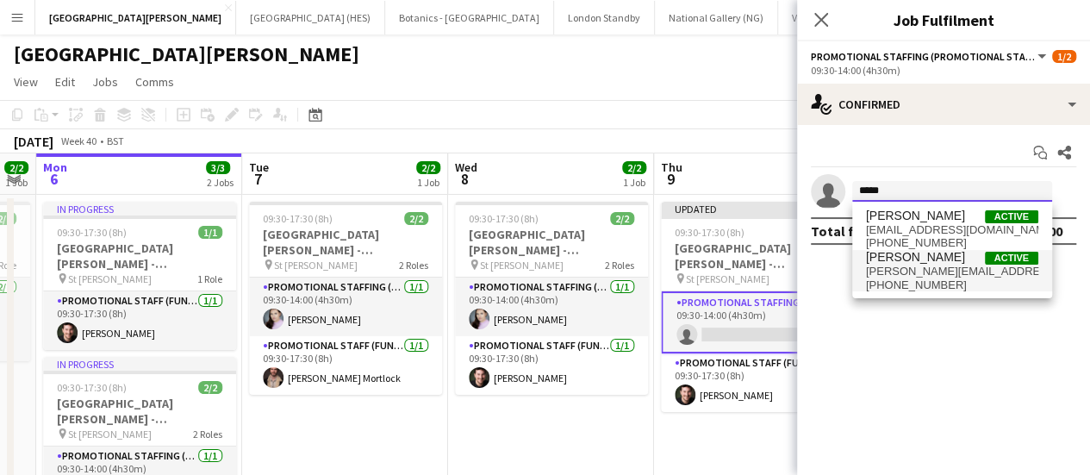
type input "*****"
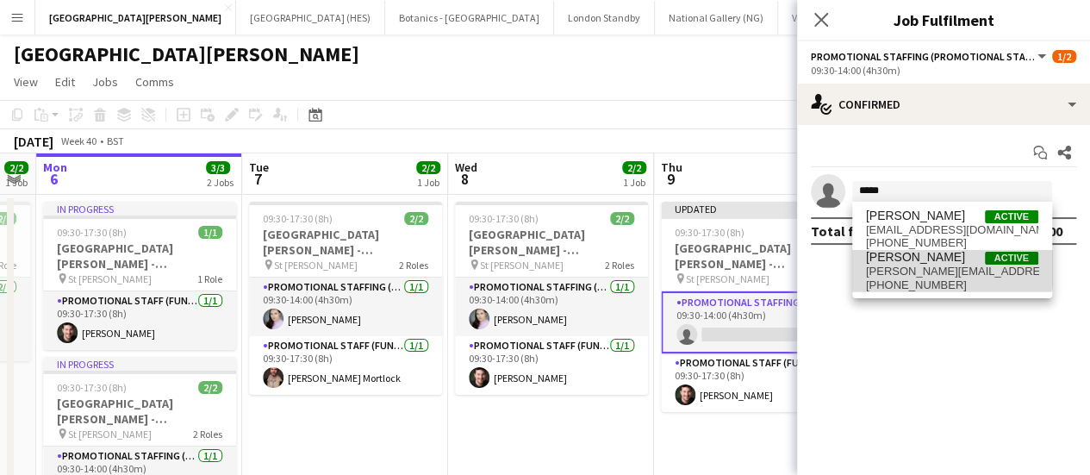
click at [939, 265] on span "[PERSON_NAME][EMAIL_ADDRESS][PERSON_NAME][DOMAIN_NAME]" at bounding box center [952, 272] width 172 height 14
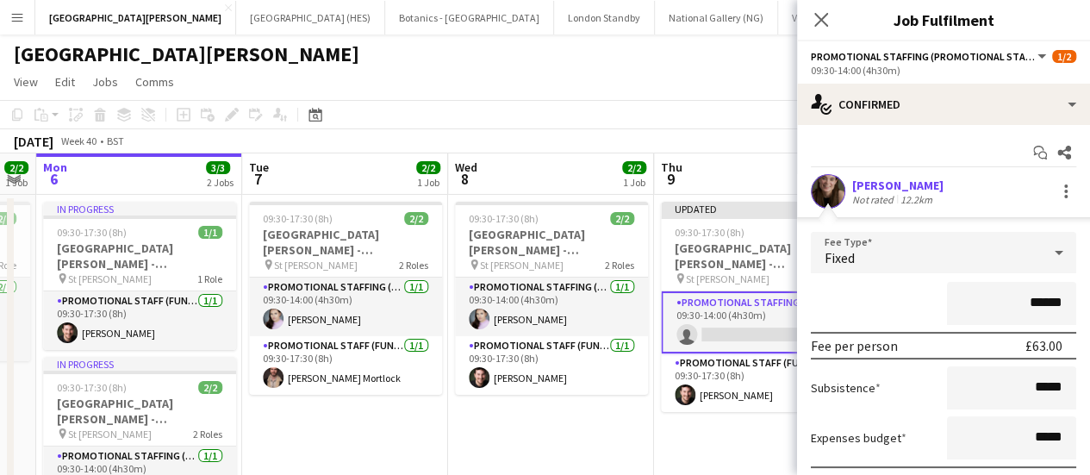
scroll to position [124, 0]
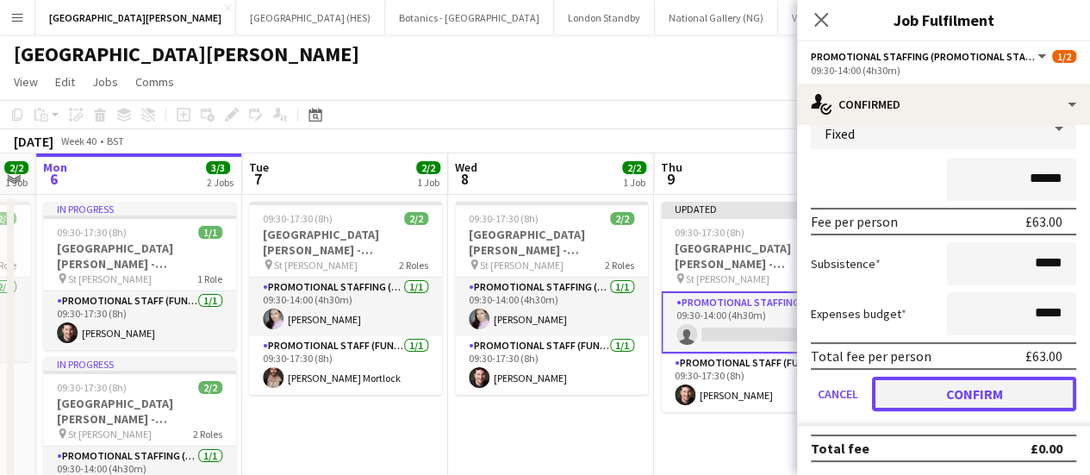
click at [941, 399] on button "Confirm" at bounding box center [974, 394] width 204 height 34
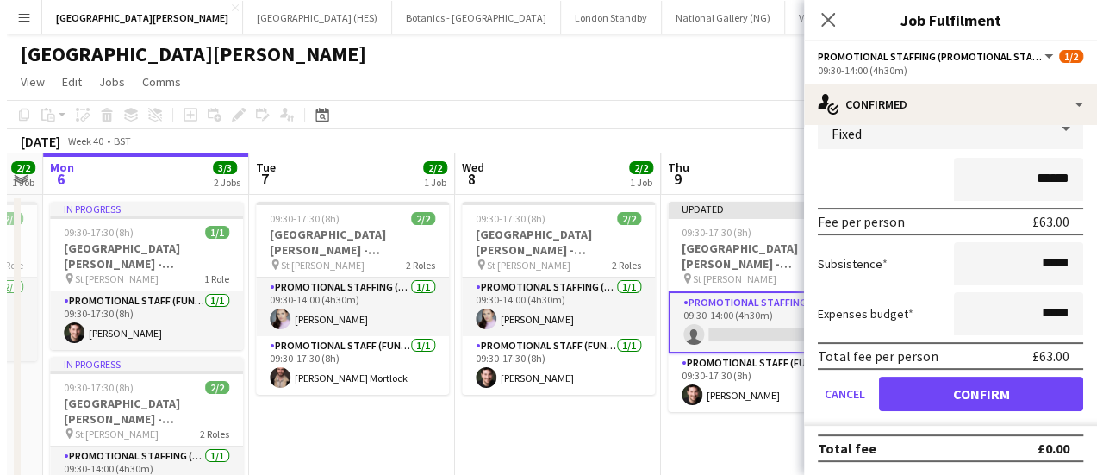
scroll to position [0, 0]
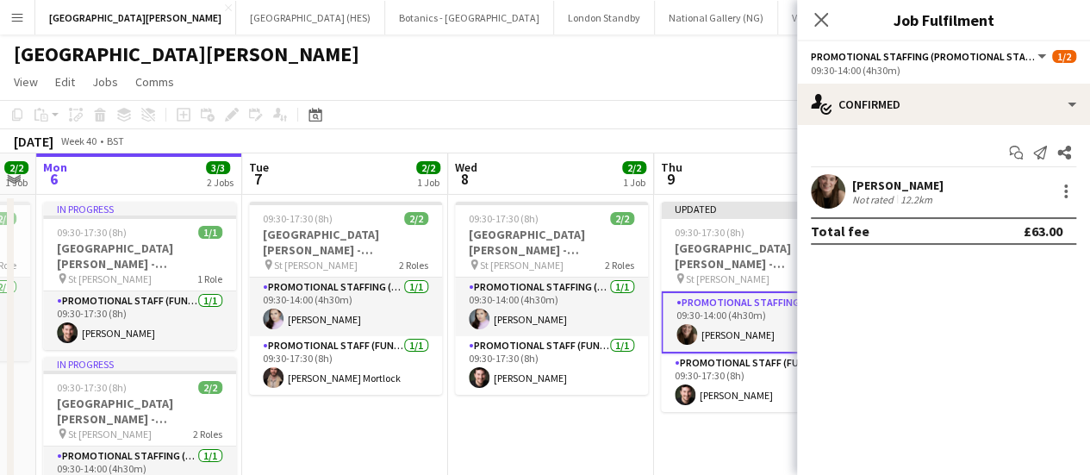
click at [574, 113] on app-toolbar "Copy Paste Paste Ctrl+V Paste with crew Ctrl+Shift+V Paste linked Job [GEOGRAPH…" at bounding box center [545, 114] width 1090 height 29
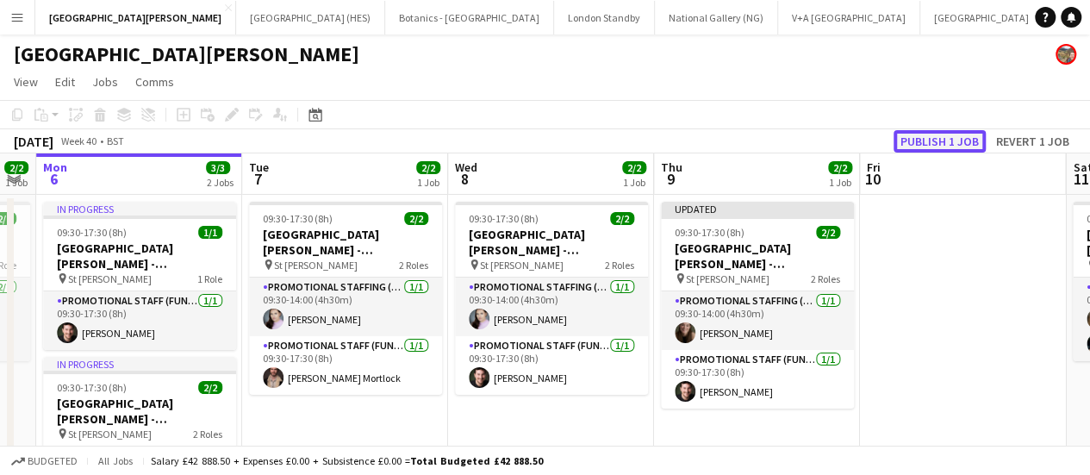
click at [932, 138] on button "Publish 1 job" at bounding box center [940, 141] width 92 height 22
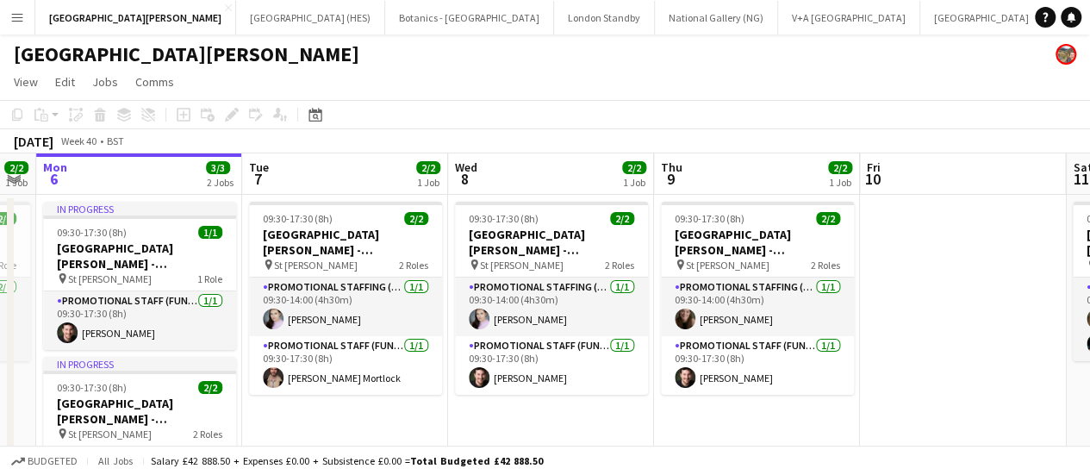
click at [26, 20] on button "Menu" at bounding box center [17, 17] width 34 height 34
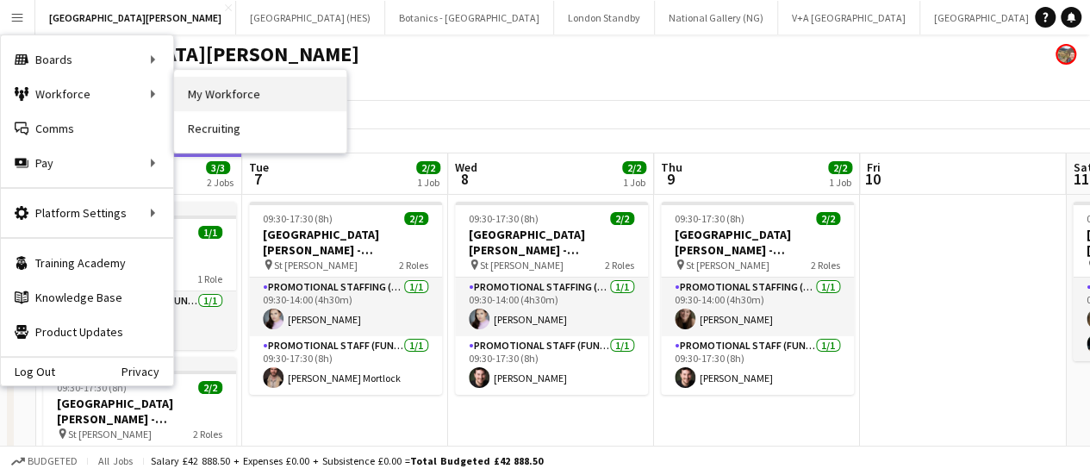
click at [222, 93] on link "My Workforce" at bounding box center [260, 94] width 172 height 34
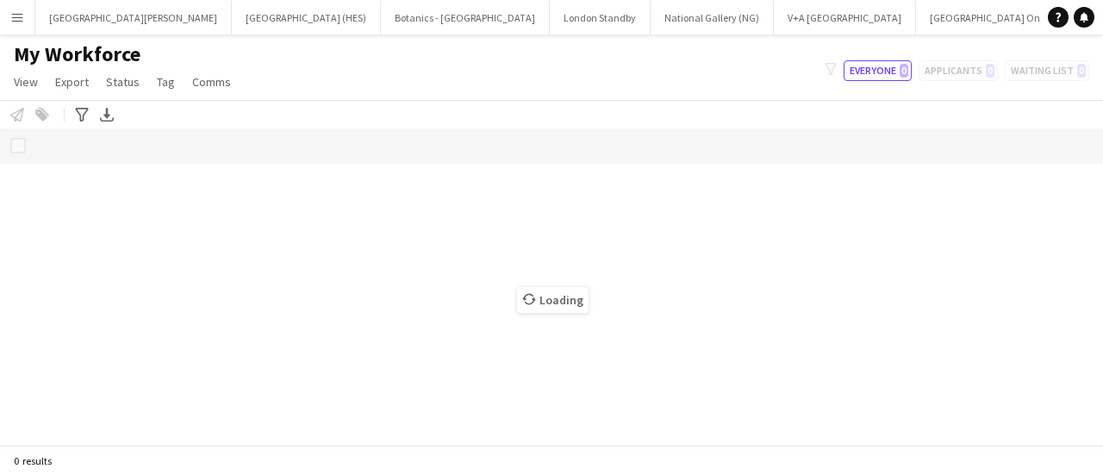
click at [18, 15] on app-icon "Menu" at bounding box center [17, 17] width 14 height 14
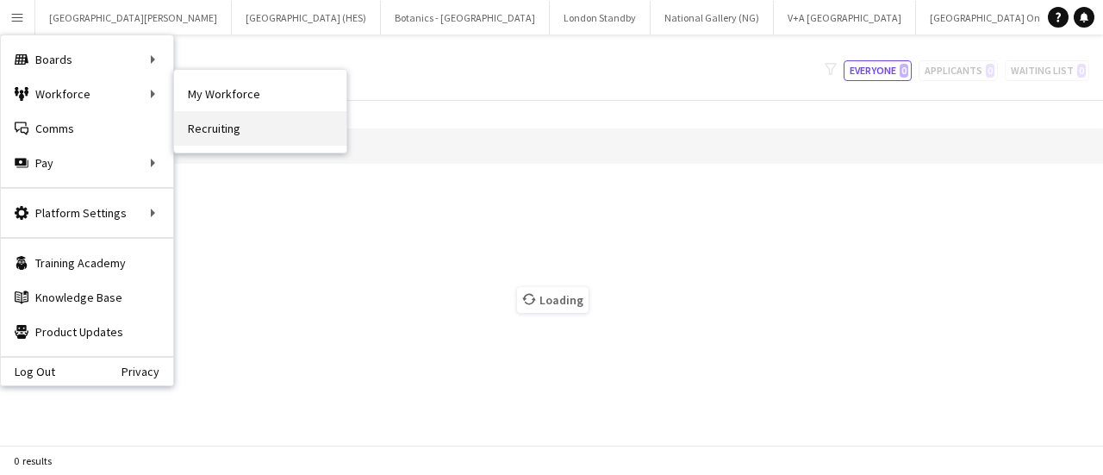
click at [228, 120] on link "Recruiting" at bounding box center [260, 128] width 172 height 34
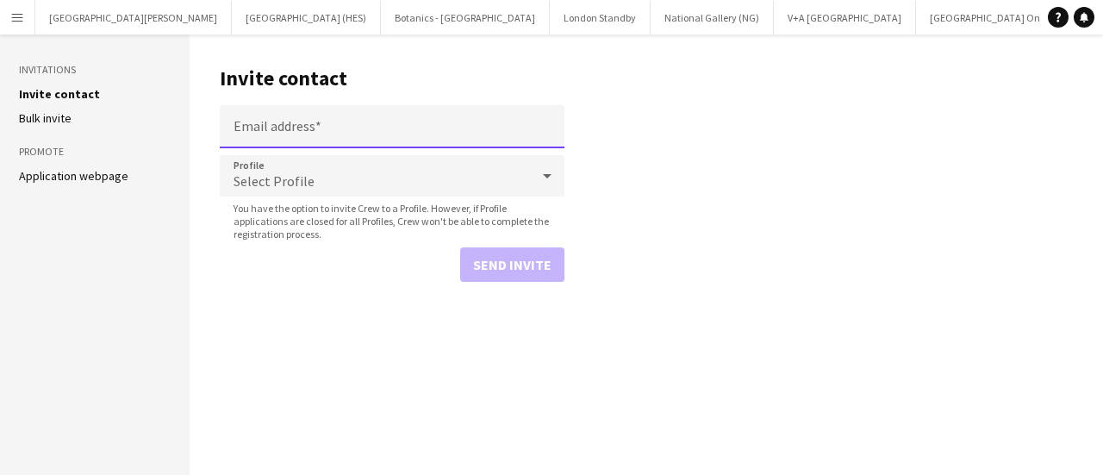
click at [275, 137] on input "Email address" at bounding box center [392, 126] width 345 height 43
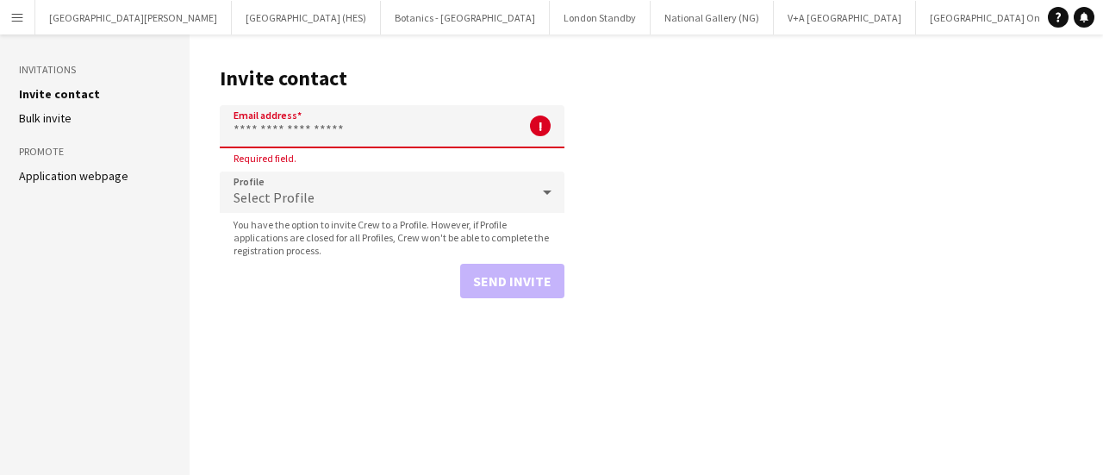
paste input "**********"
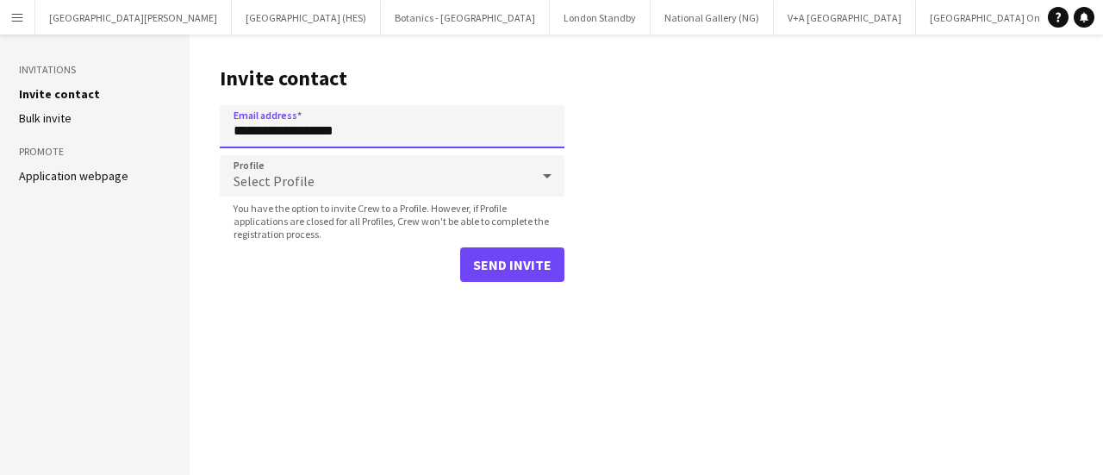
type input "**********"
click at [350, 184] on div "Select Profile" at bounding box center [375, 175] width 310 height 41
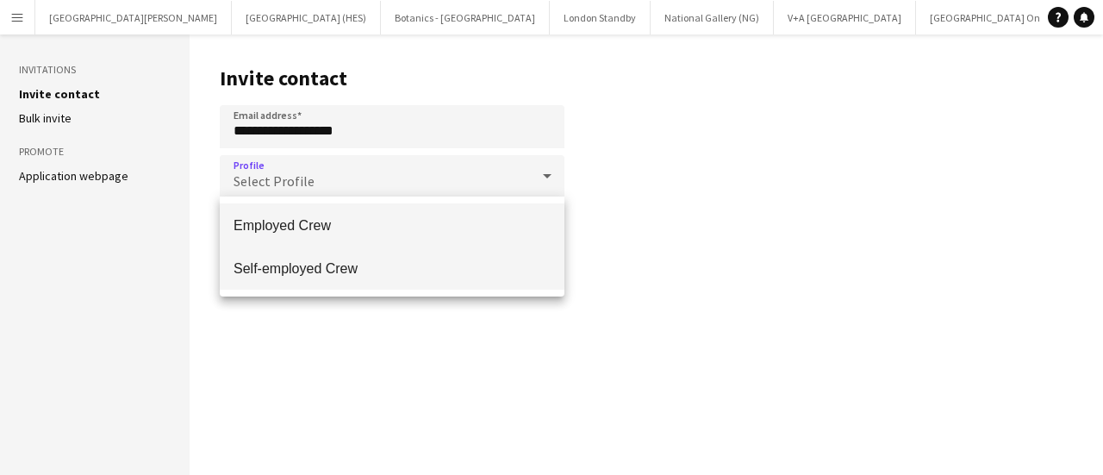
click at [348, 268] on span "Self-employed Crew" at bounding box center [392, 268] width 317 height 16
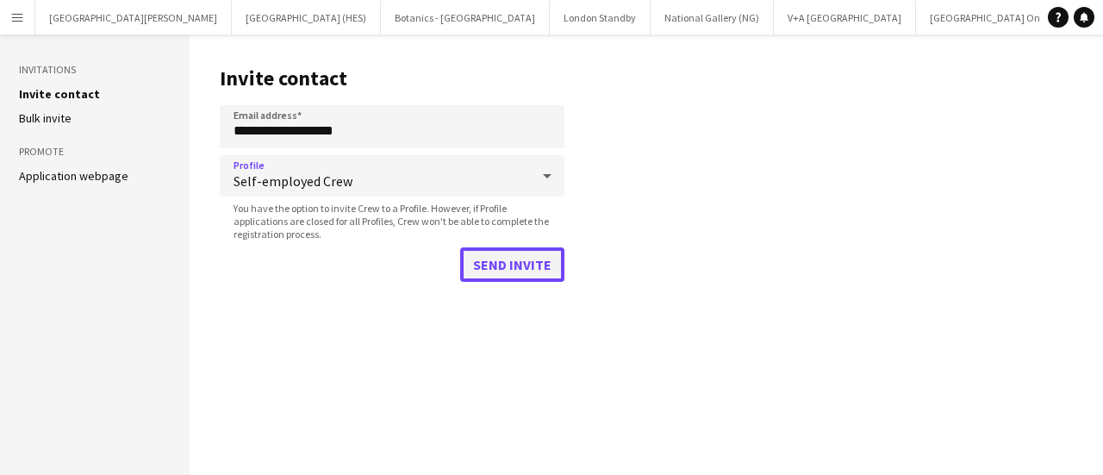
click at [540, 259] on button "Send invite" at bounding box center [512, 264] width 104 height 34
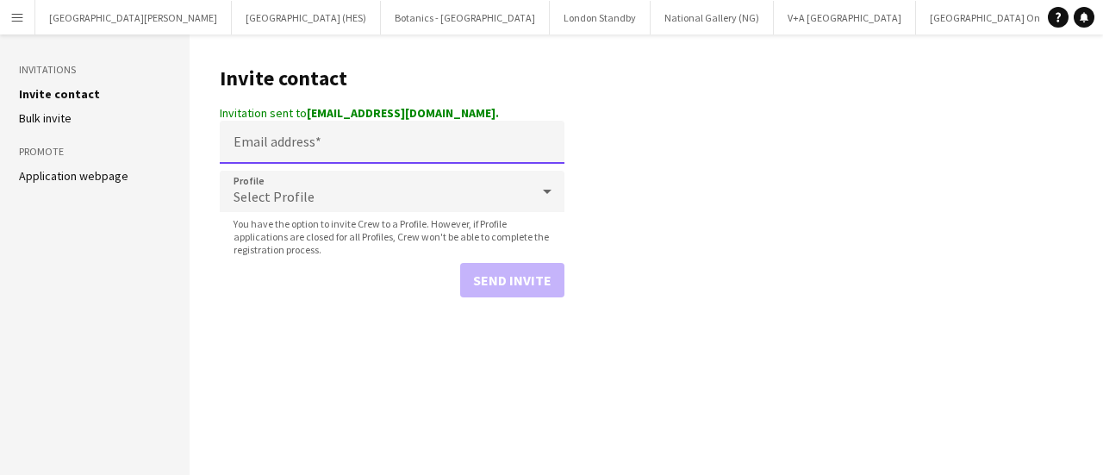
click at [330, 137] on input "Email address" at bounding box center [392, 142] width 345 height 43
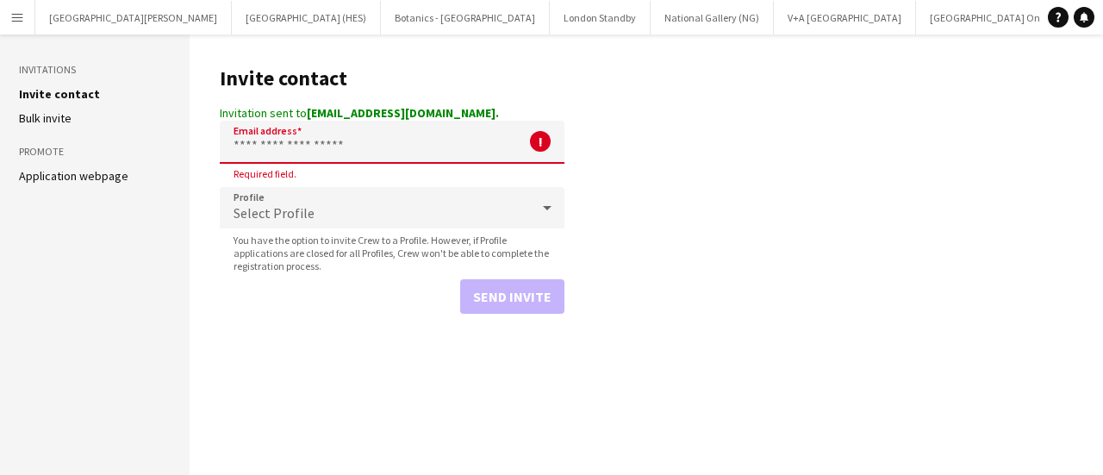
click at [384, 134] on input "Email address" at bounding box center [392, 142] width 345 height 43
paste input "**********"
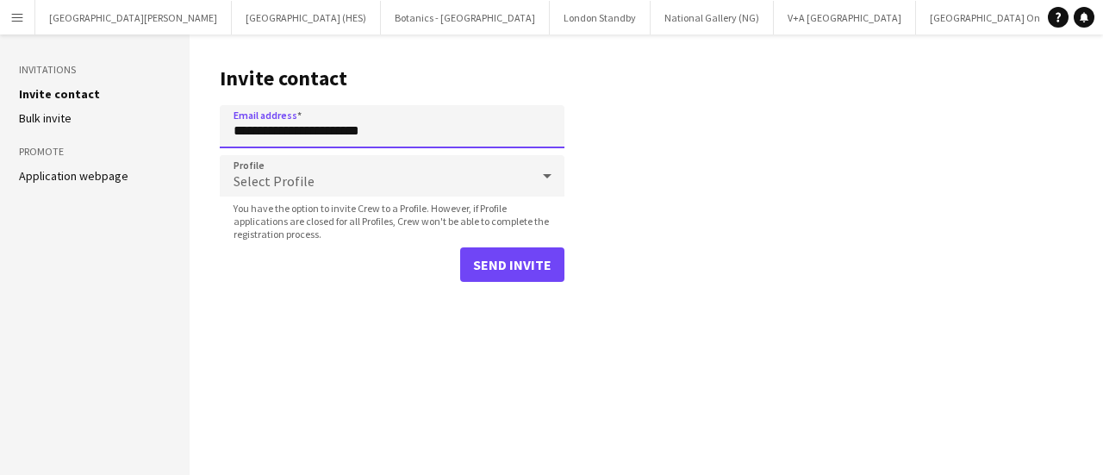
type input "**********"
click at [384, 174] on div "Select Profile" at bounding box center [375, 175] width 310 height 41
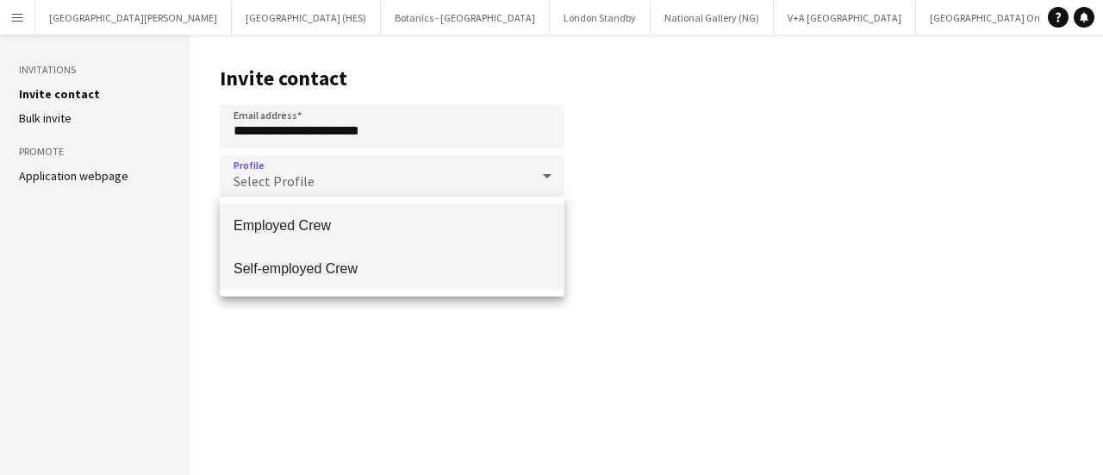
click at [385, 264] on span "Self-employed Crew" at bounding box center [392, 268] width 317 height 16
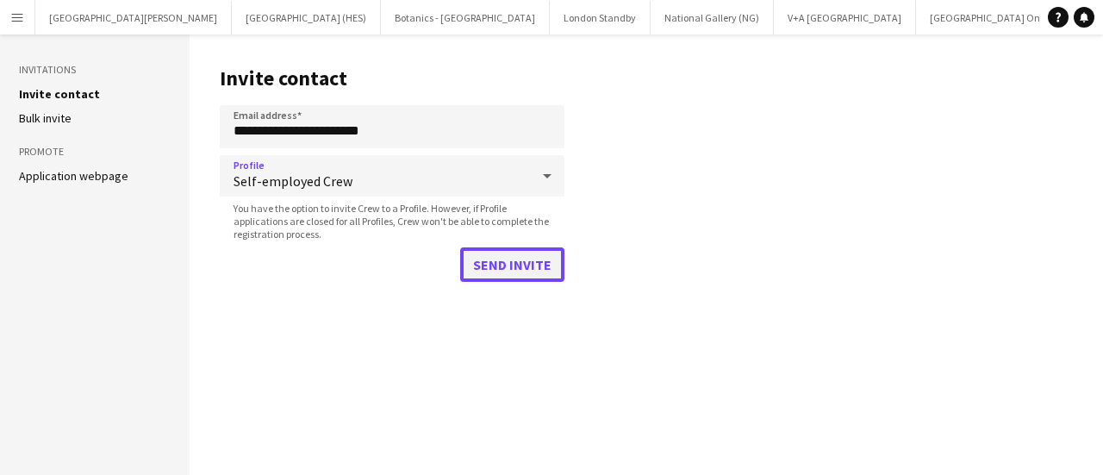
click at [491, 265] on button "Send invite" at bounding box center [512, 264] width 104 height 34
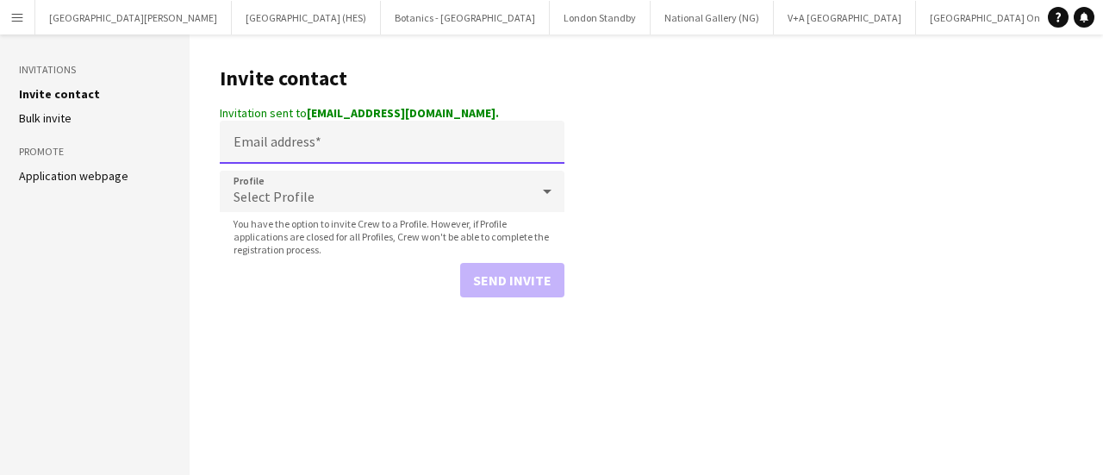
click at [293, 132] on input "Email address" at bounding box center [392, 142] width 345 height 43
paste input "**********"
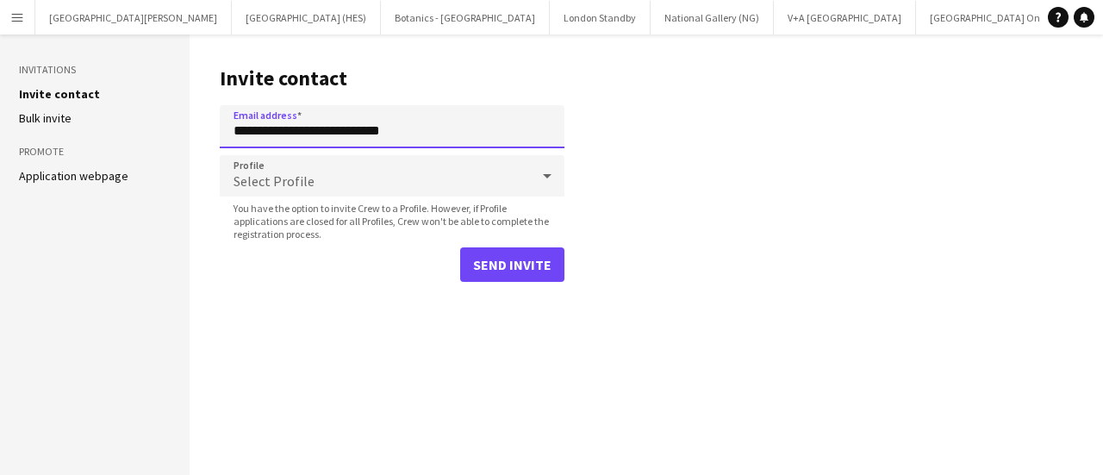
type input "**********"
click at [321, 190] on div "Select Profile" at bounding box center [375, 175] width 310 height 41
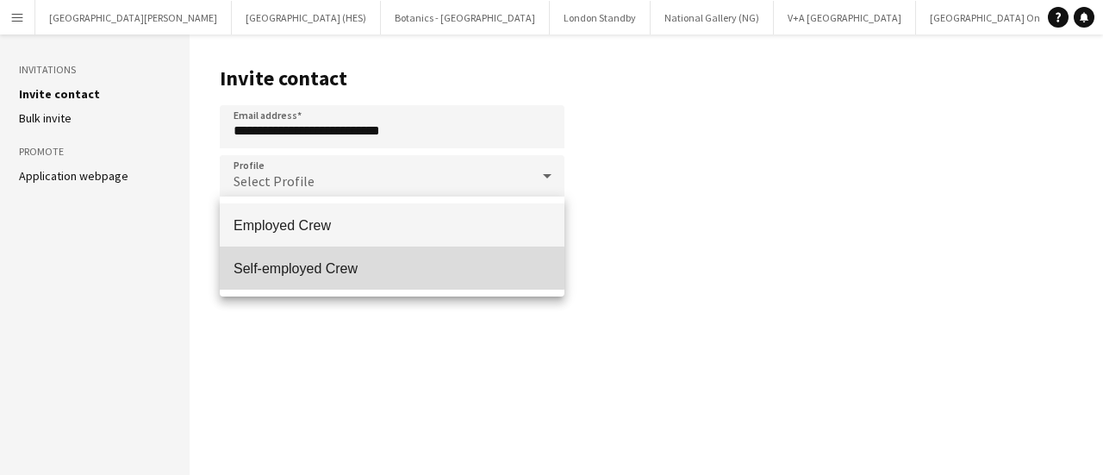
click at [334, 268] on span "Self-employed Crew" at bounding box center [392, 268] width 317 height 16
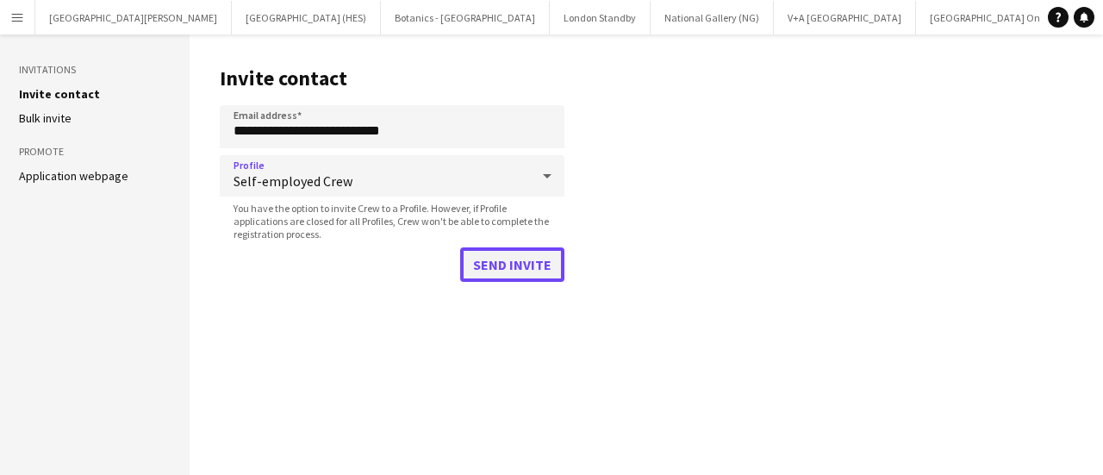
click at [500, 266] on button "Send invite" at bounding box center [512, 264] width 104 height 34
